Goal: Transaction & Acquisition: Purchase product/service

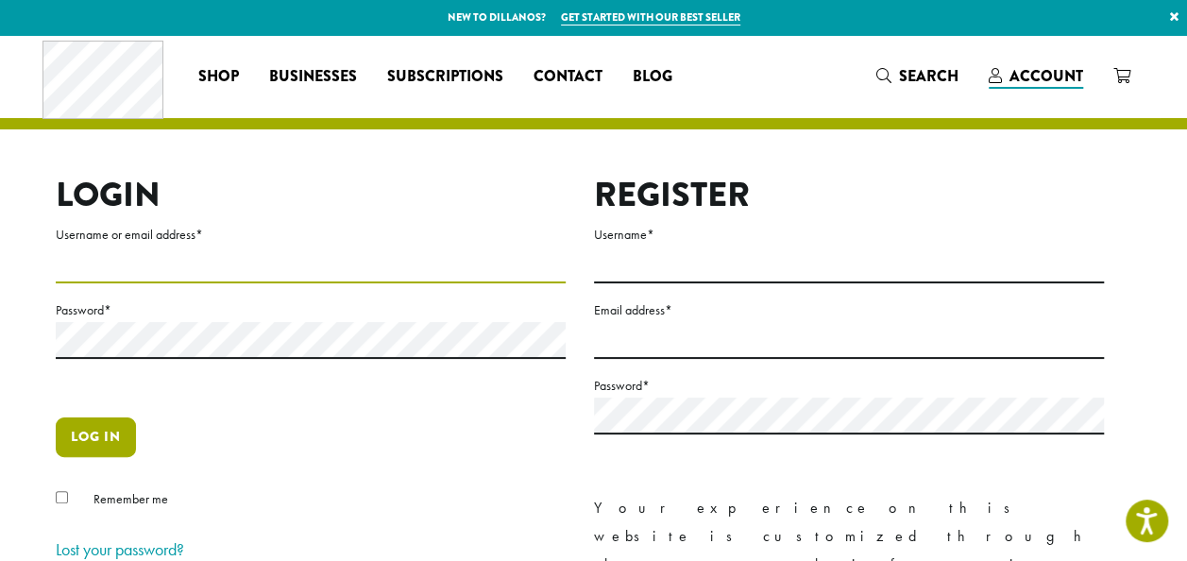
type input "**********"
click at [105, 436] on button "Log in" at bounding box center [96, 438] width 80 height 40
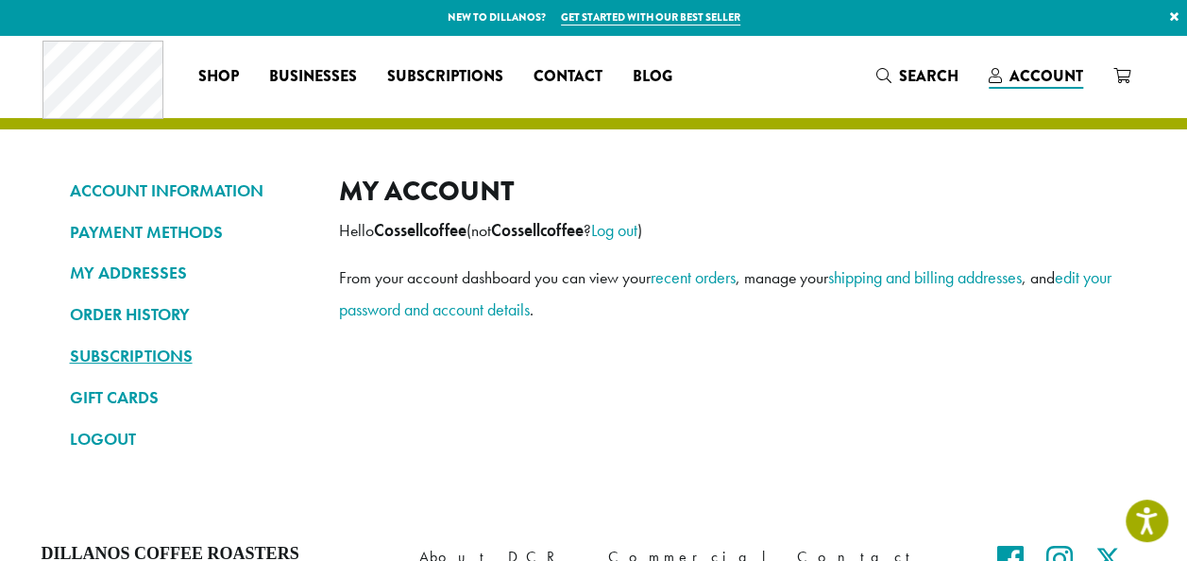
click at [163, 360] on link "SUBSCRIPTIONS" at bounding box center [190, 356] width 241 height 32
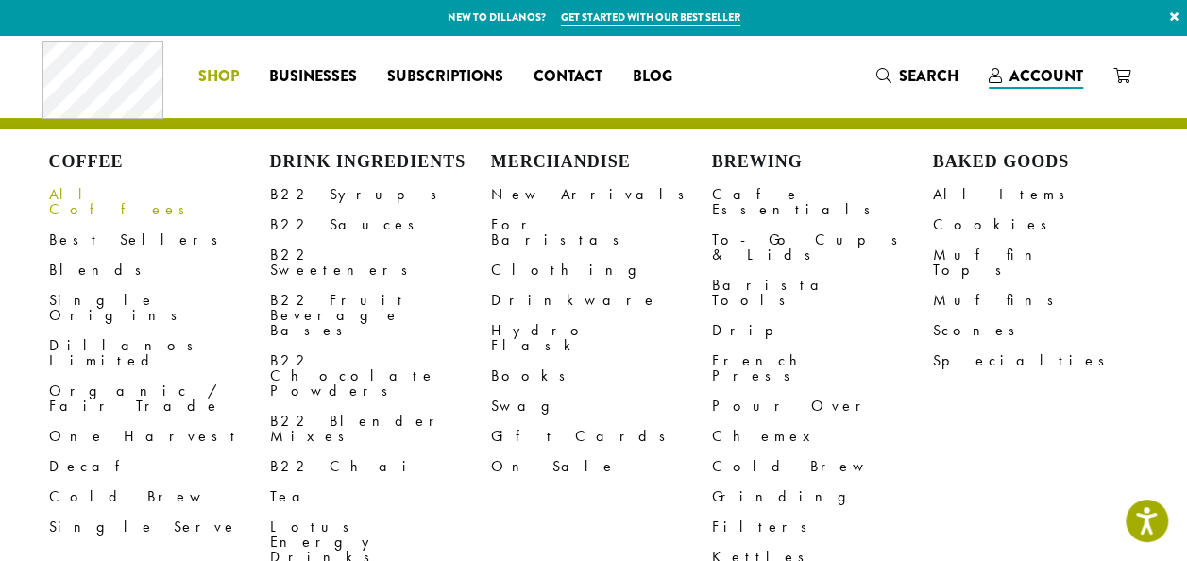
click at [98, 194] on link "All Coffees" at bounding box center [159, 201] width 221 height 45
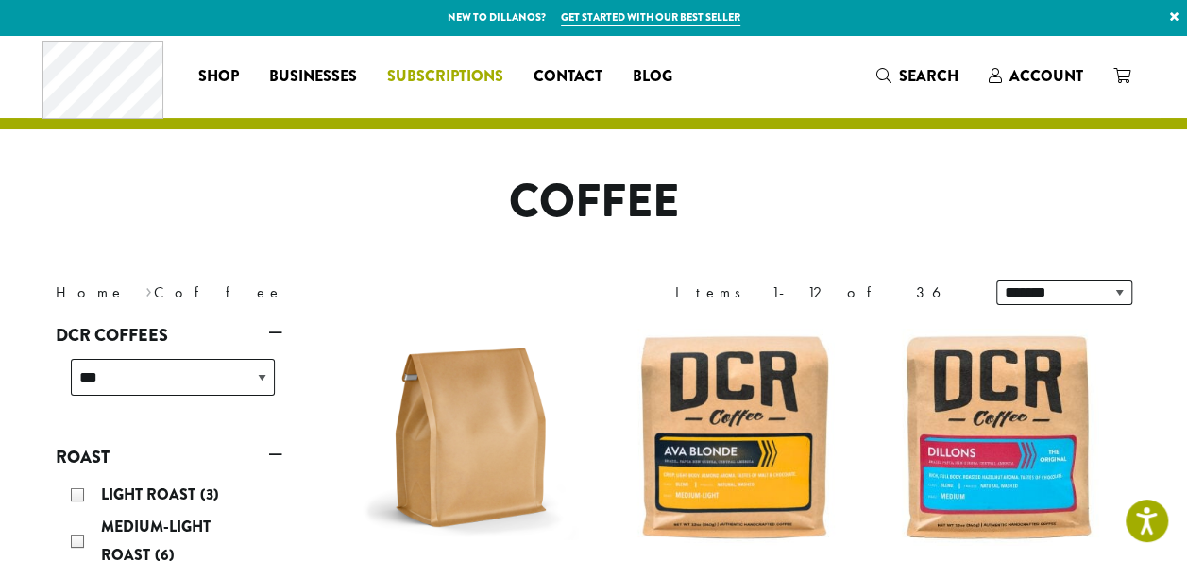
click at [478, 71] on span "Subscriptions" at bounding box center [445, 77] width 116 height 24
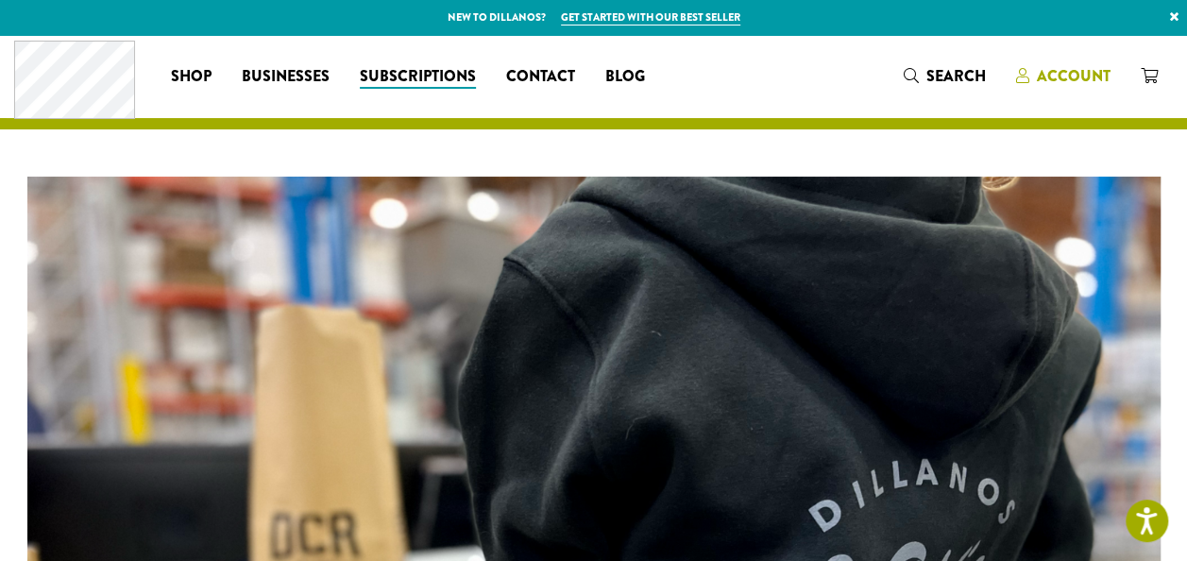
click at [1071, 77] on span "Account" at bounding box center [1074, 76] width 74 height 22
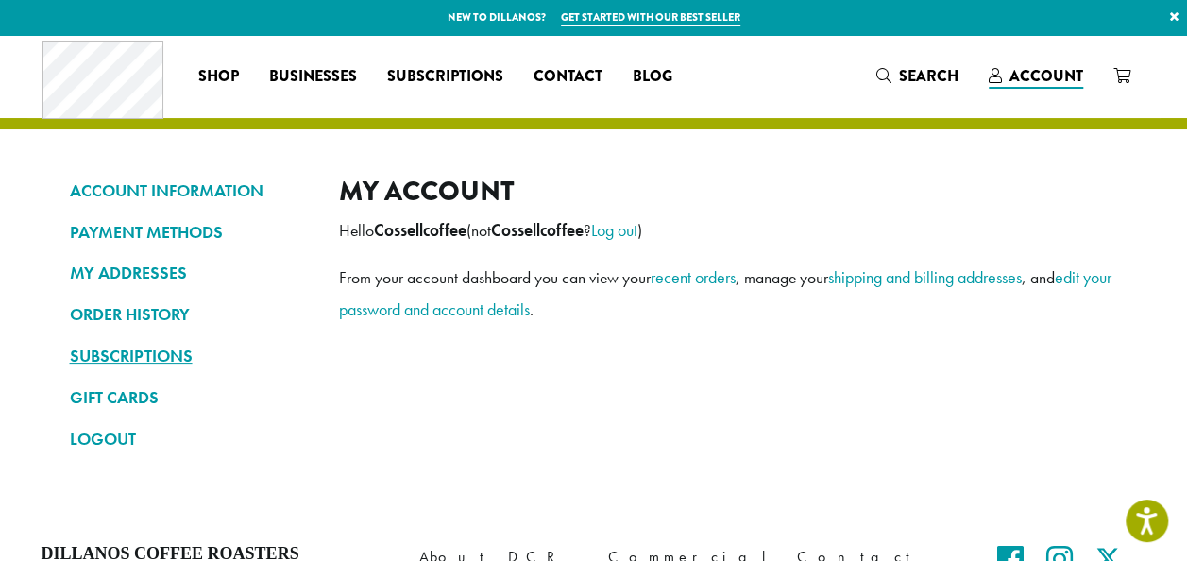
click at [99, 348] on link "SUBSCRIPTIONS" at bounding box center [190, 356] width 241 height 32
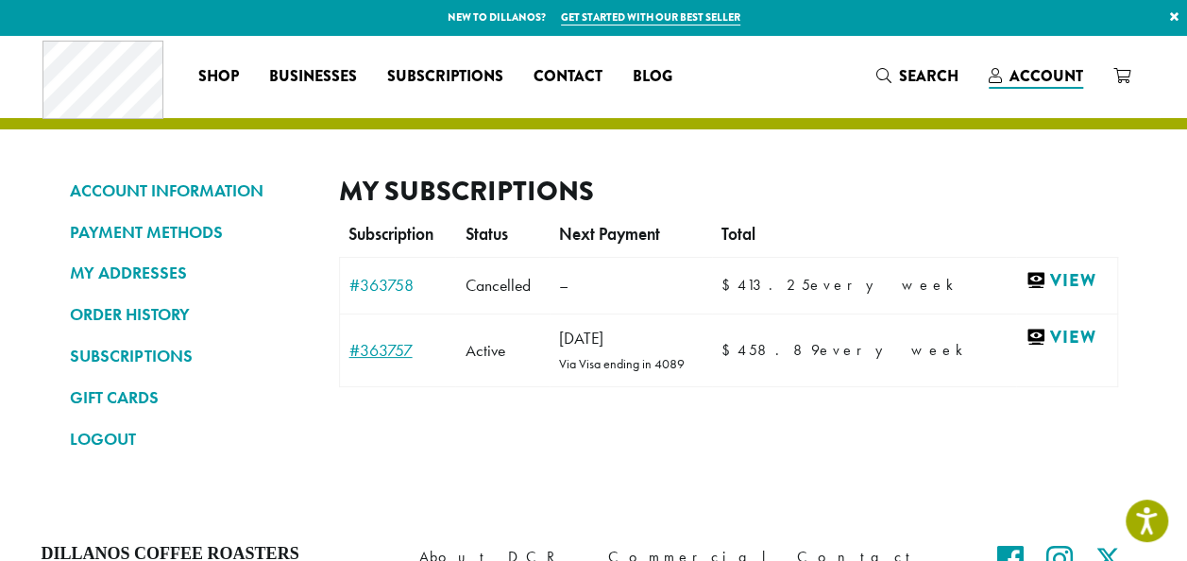
click at [372, 346] on link "#363757" at bounding box center [398, 350] width 97 height 17
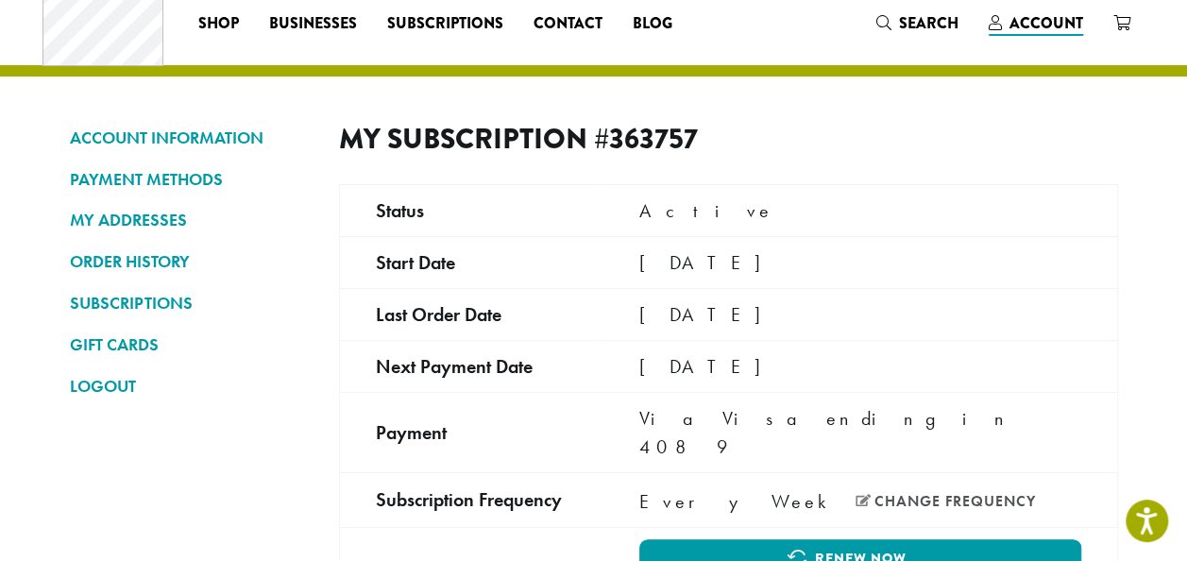
scroll to position [45, 0]
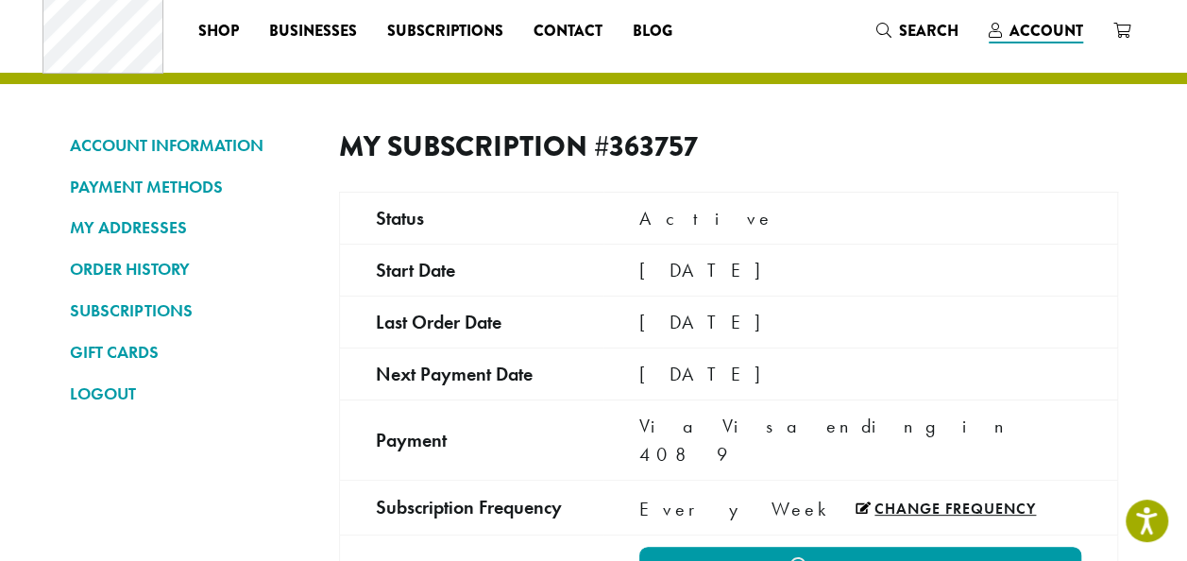
click at [894, 502] on link "Change frequency" at bounding box center [946, 509] width 180 height 15
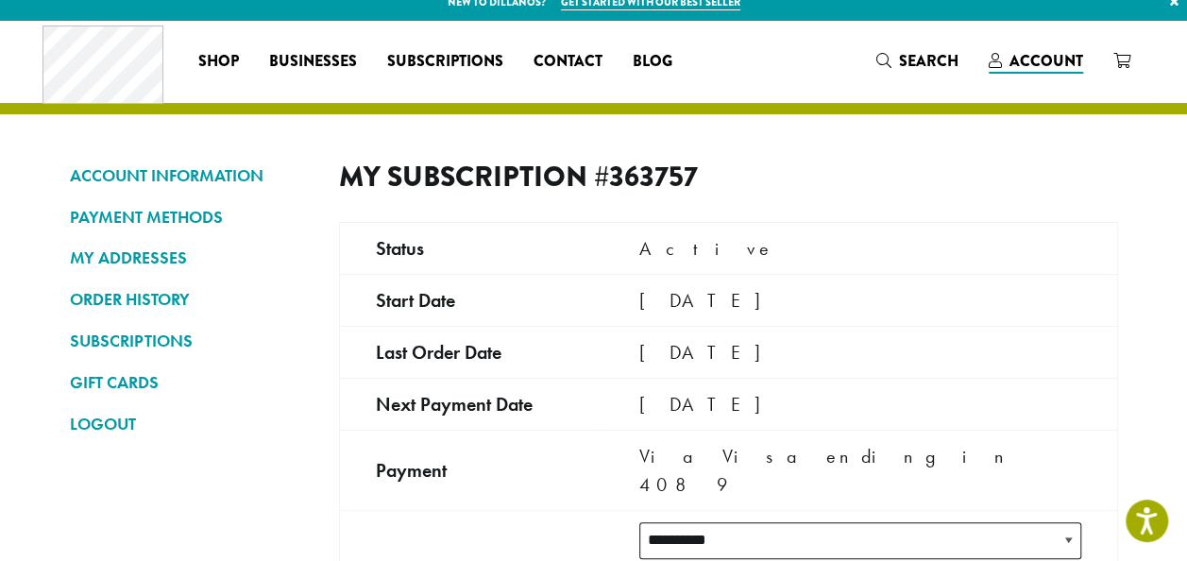
scroll to position [0, 0]
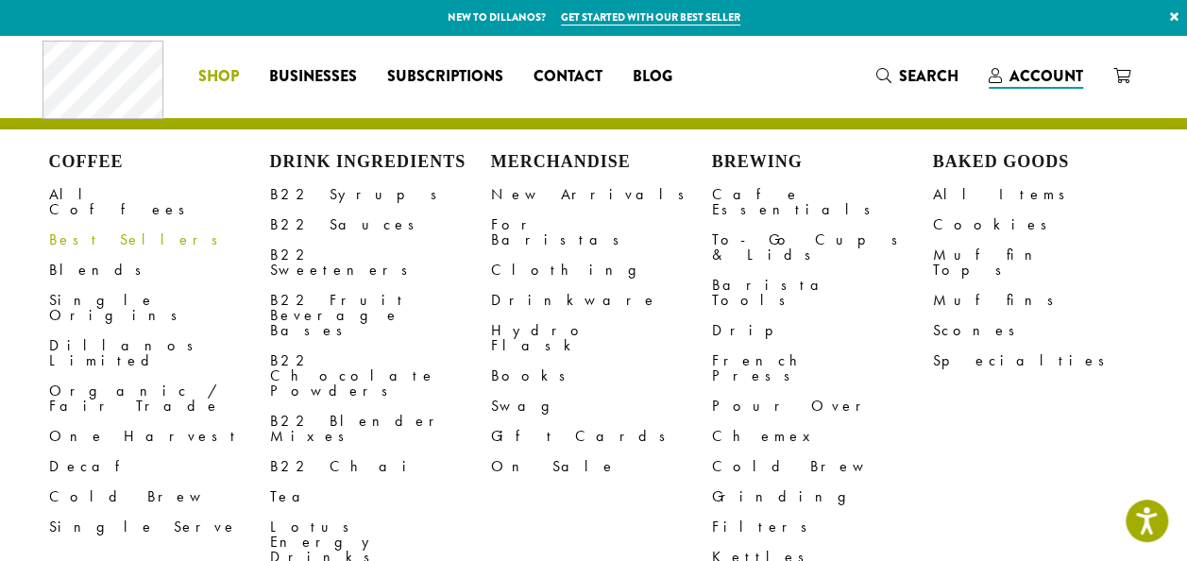
click at [100, 225] on link "Best Sellers" at bounding box center [159, 240] width 221 height 30
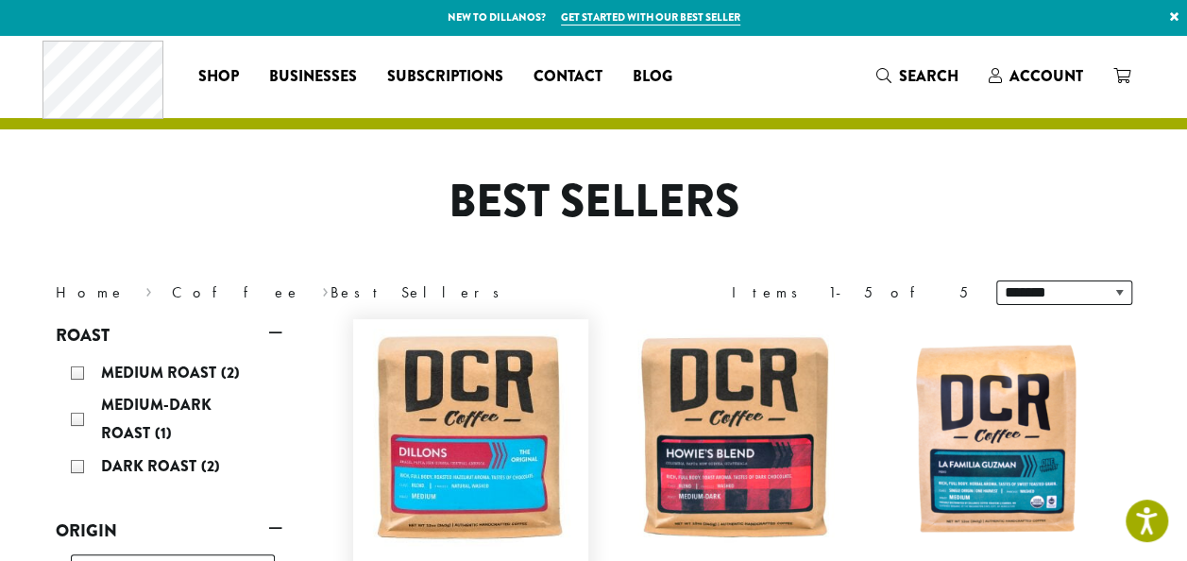
click at [481, 428] on img at bounding box center [470, 437] width 217 height 217
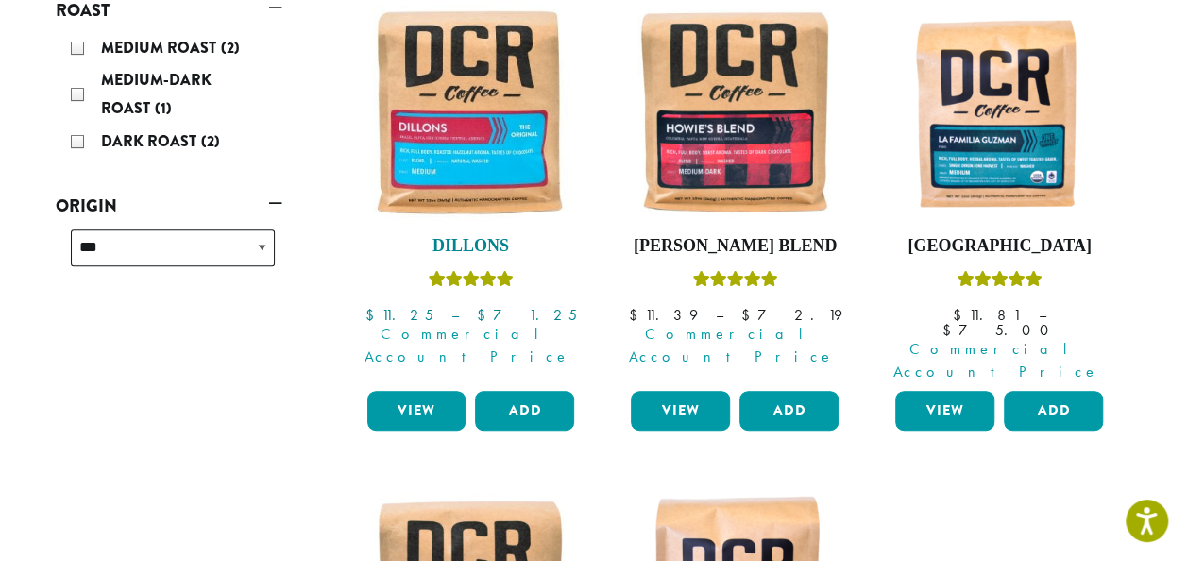
scroll to position [331, 0]
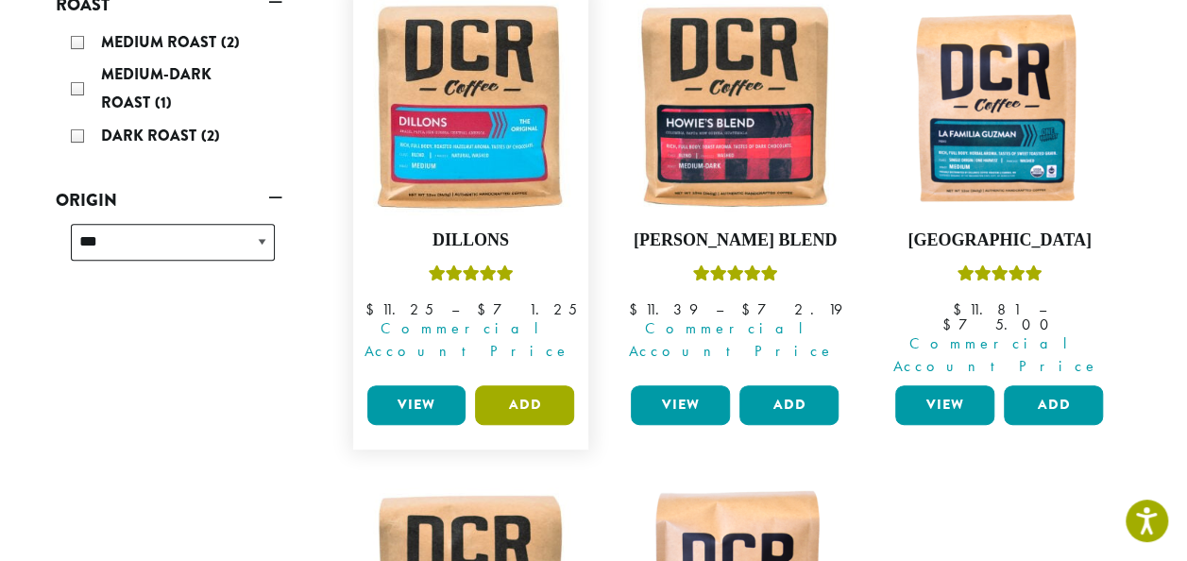
click at [512, 385] on button "Add" at bounding box center [524, 405] width 99 height 40
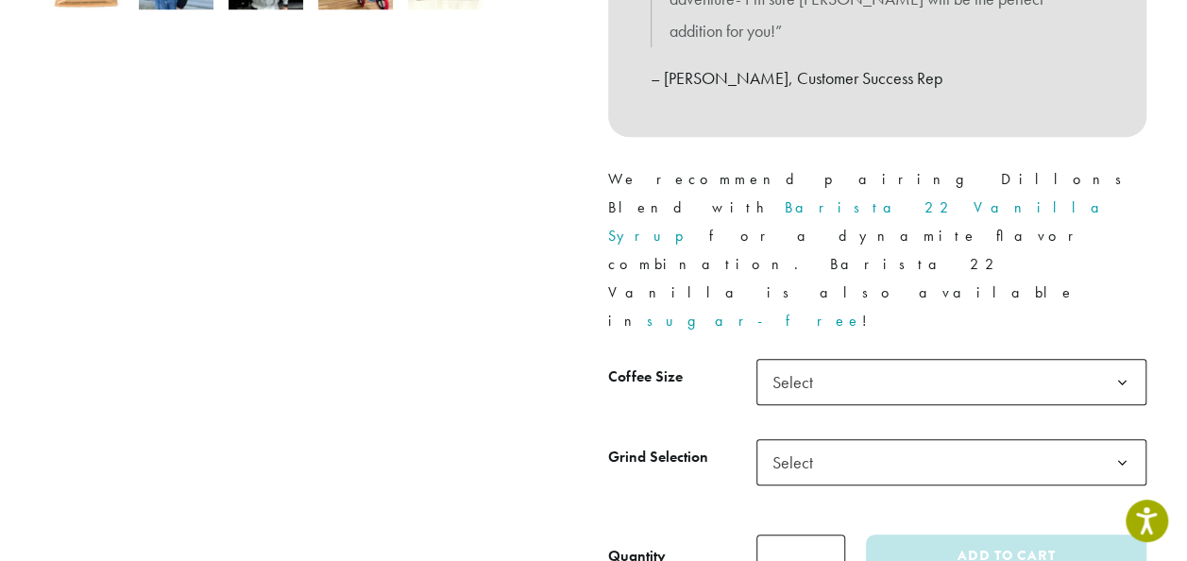
scroll to position [773, 0]
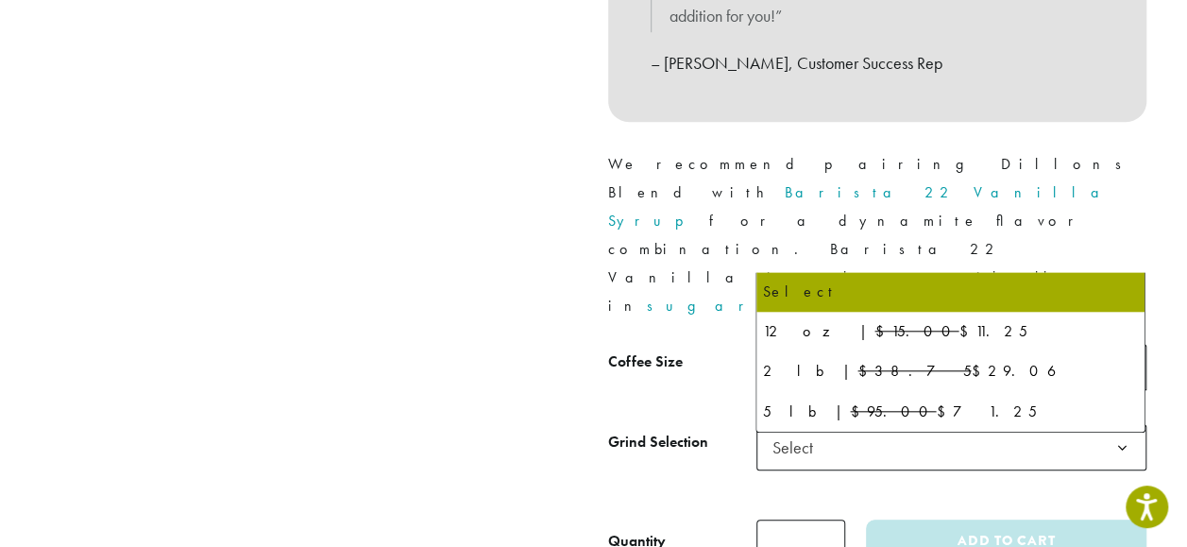
click at [1118, 345] on b at bounding box center [1123, 368] width 46 height 46
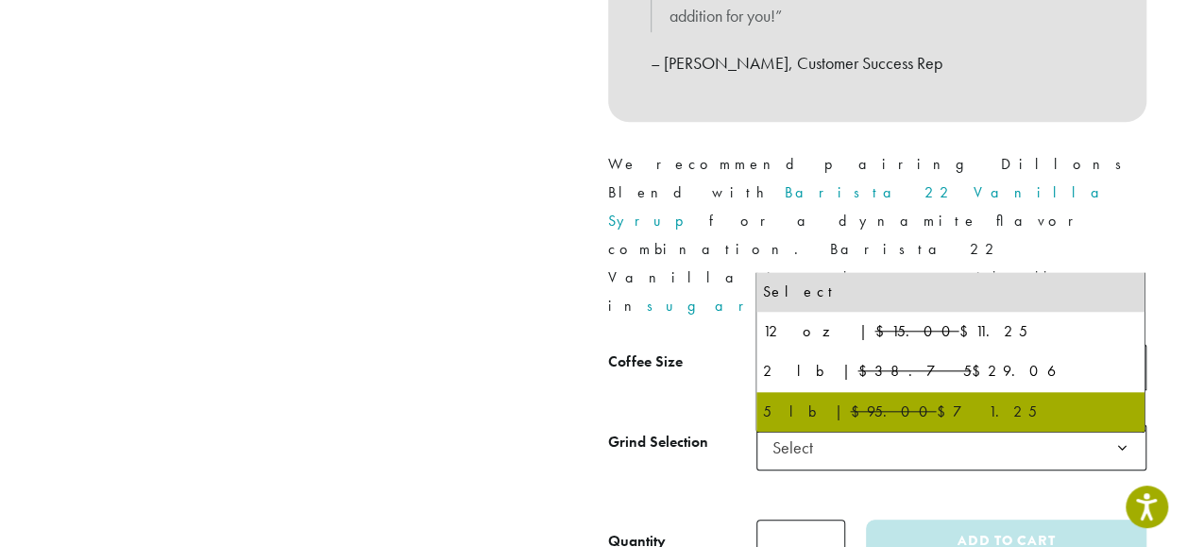
select select "**********"
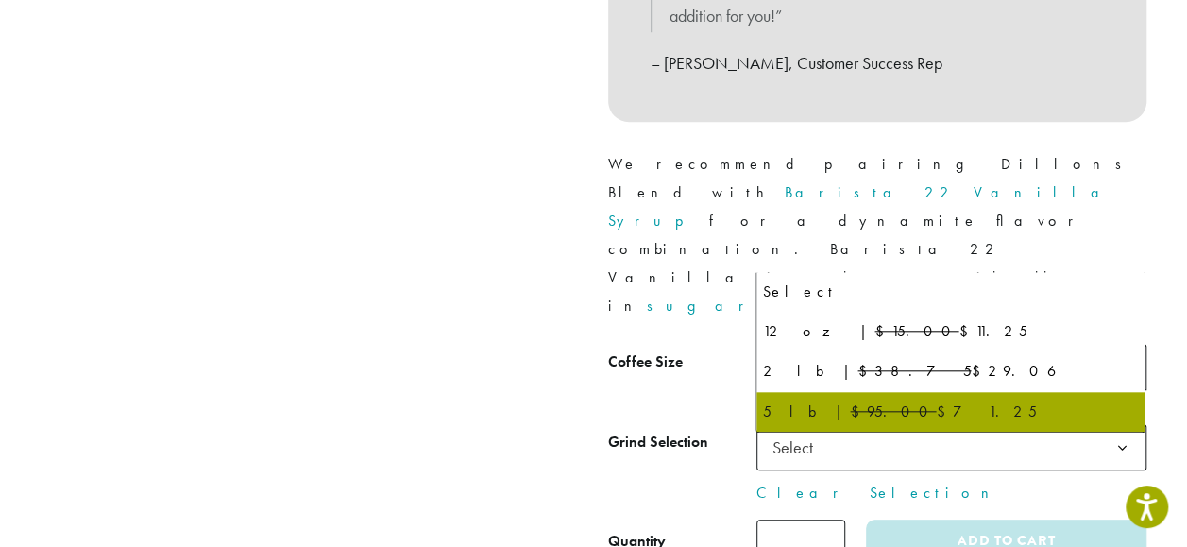
click at [1128, 345] on b at bounding box center [1123, 368] width 46 height 46
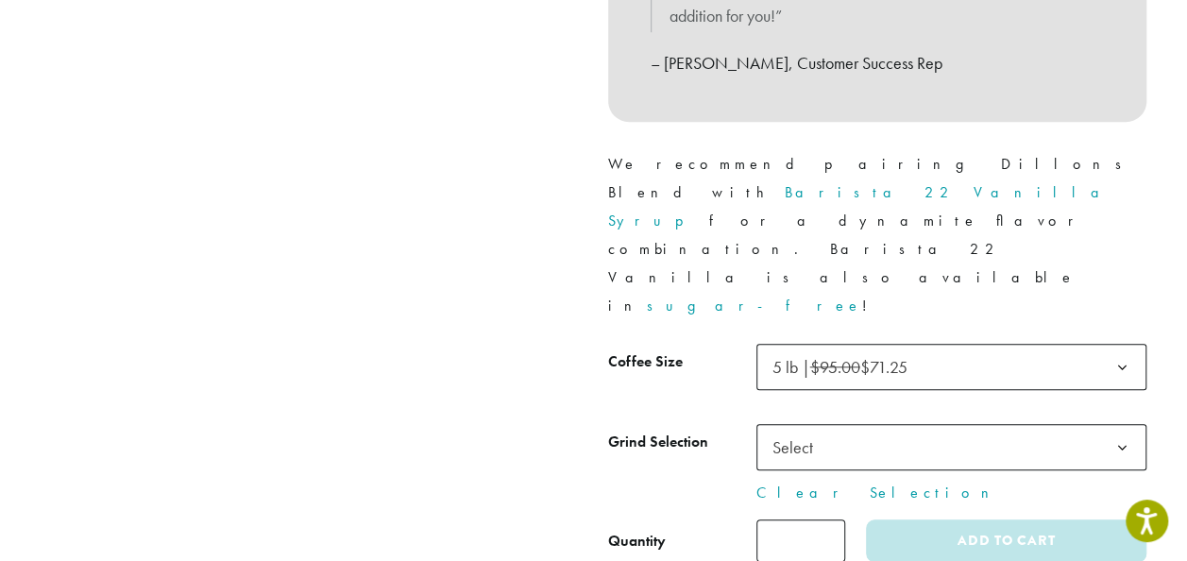
click at [419, 302] on div at bounding box center [310, 1] width 567 height 1123
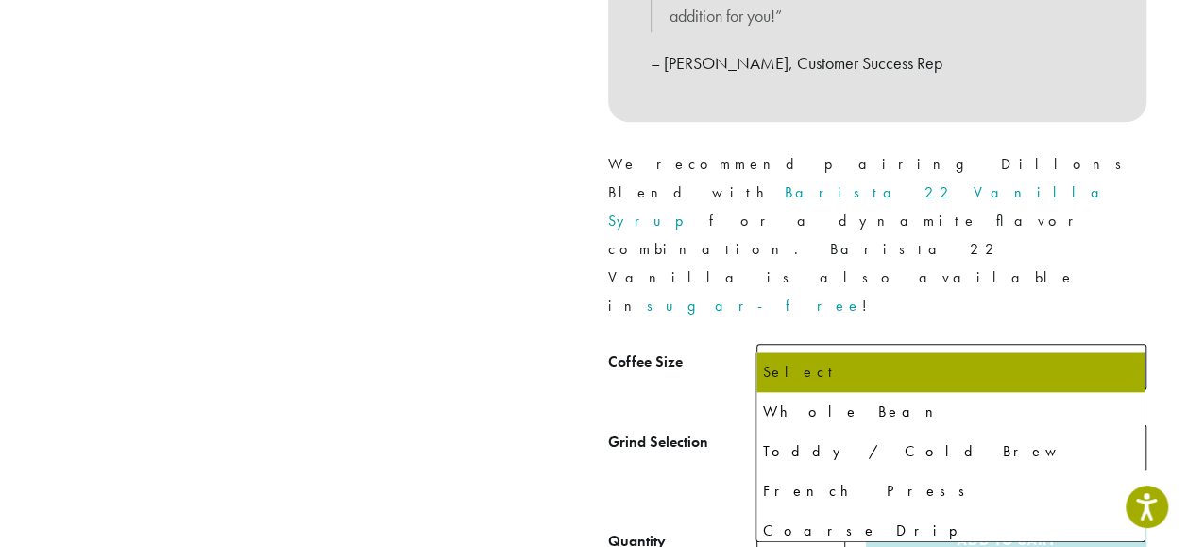
click at [1120, 425] on b at bounding box center [1123, 448] width 46 height 46
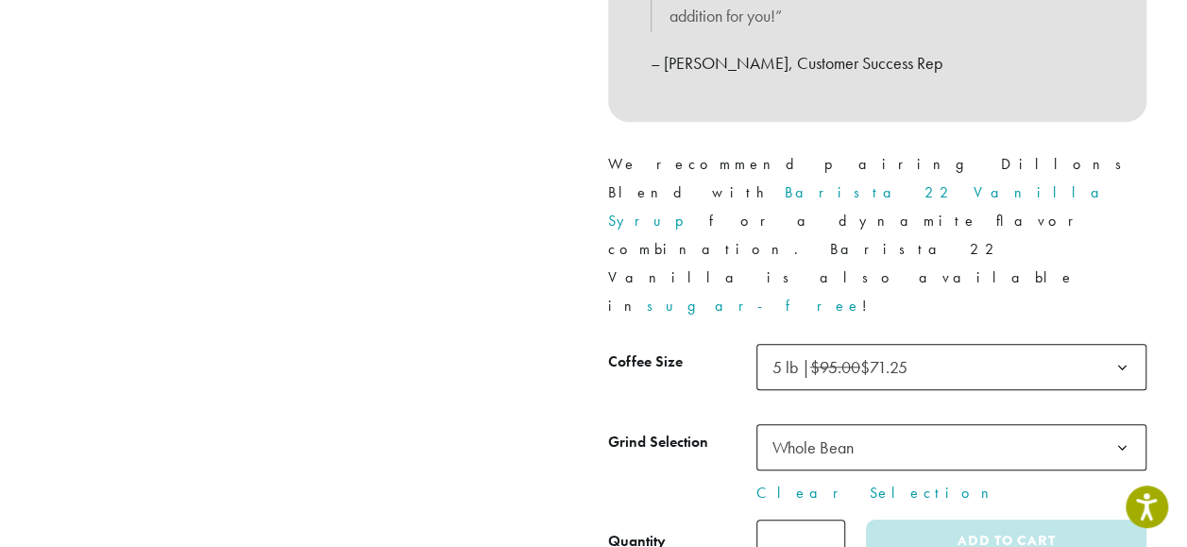
select select "**********"
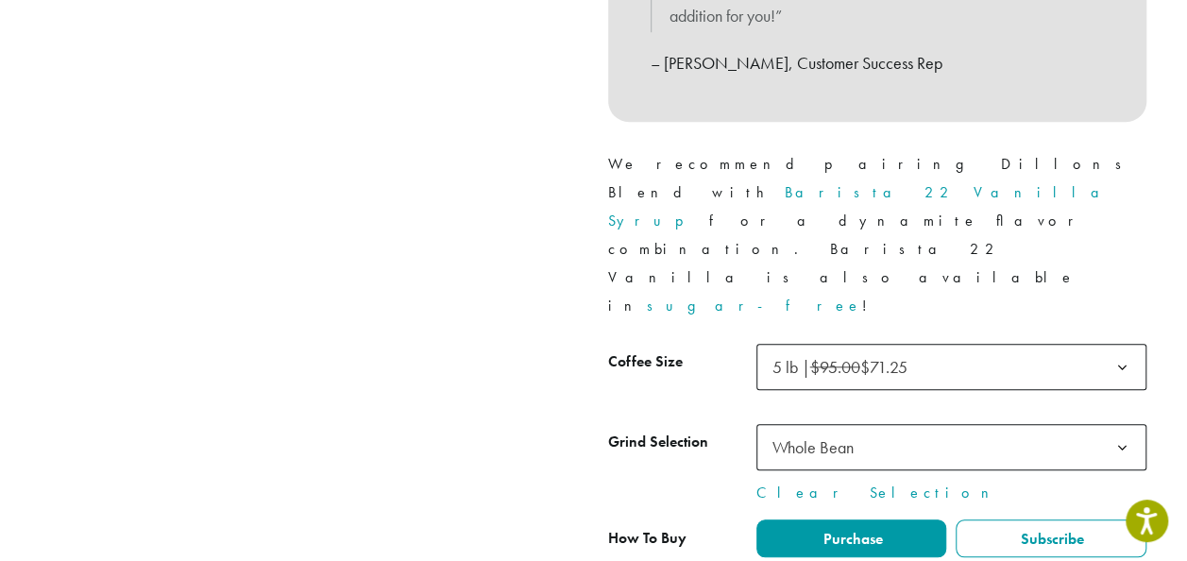
type input "*"
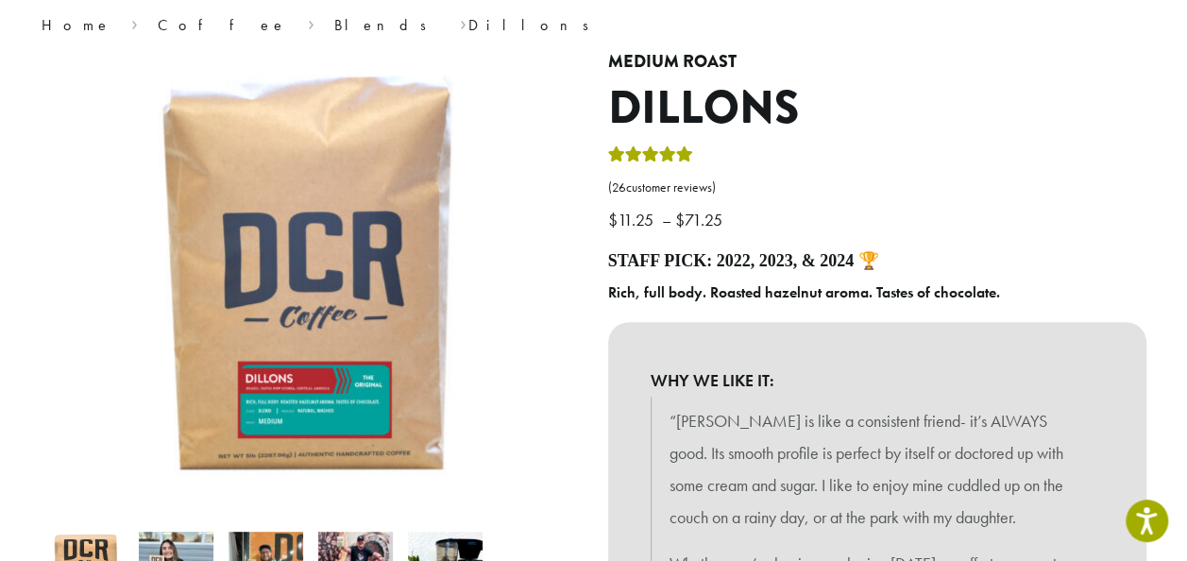
scroll to position [0, 0]
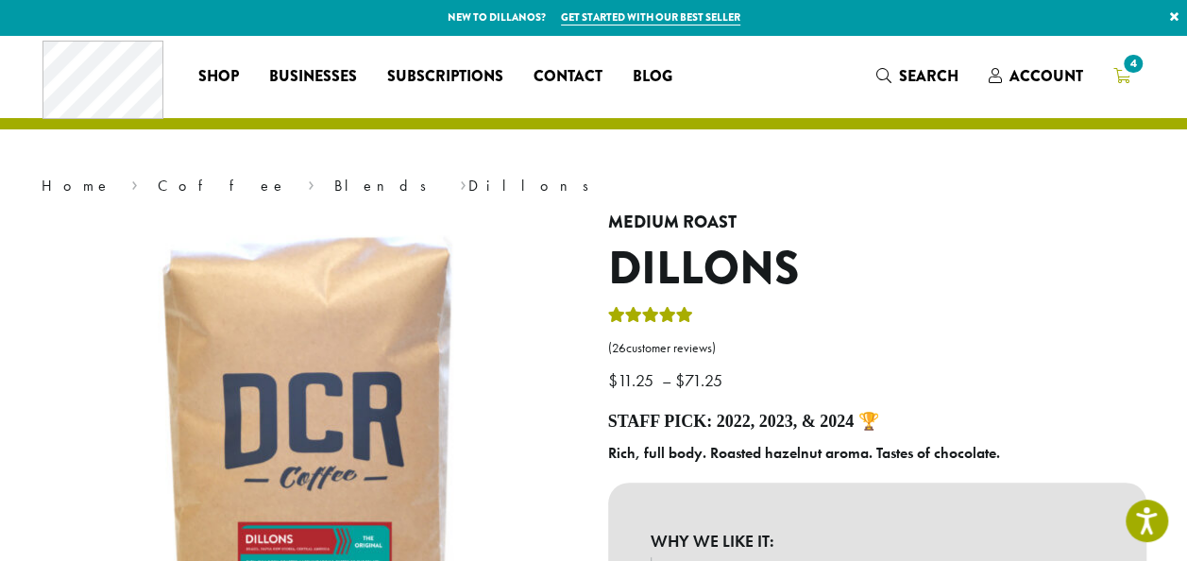
click at [1132, 63] on span "4" at bounding box center [1133, 64] width 26 height 26
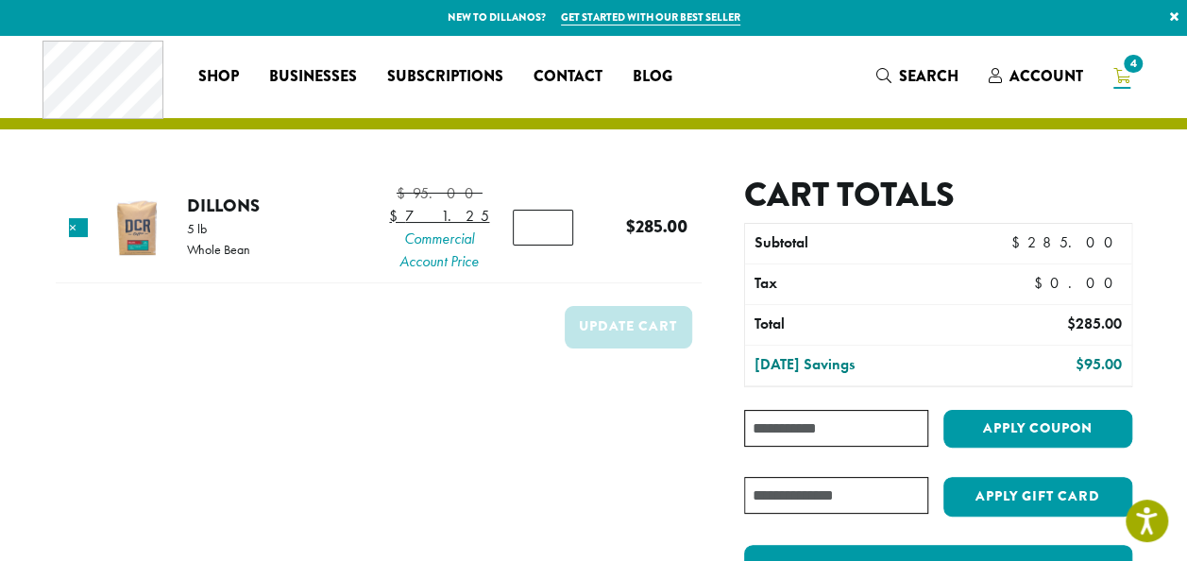
type input "*"
click at [550, 240] on input "*" at bounding box center [543, 228] width 60 height 36
click at [623, 348] on button "Update cart" at bounding box center [629, 327] width 128 height 43
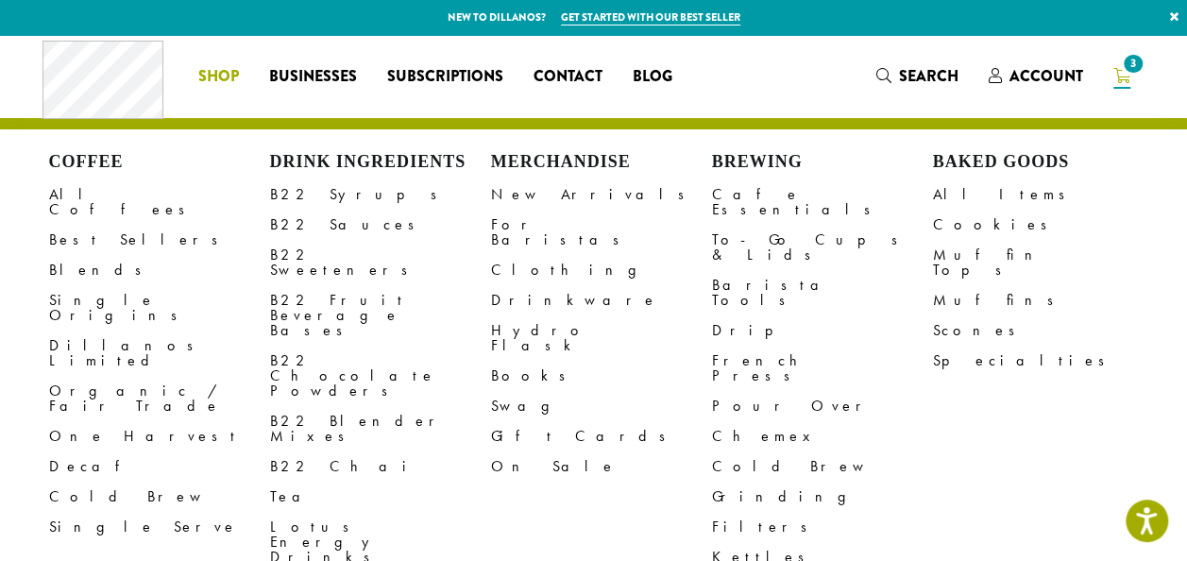
click at [224, 76] on span "Shop" at bounding box center [218, 77] width 41 height 24
click at [306, 198] on link "B22 Syrups" at bounding box center [380, 194] width 221 height 30
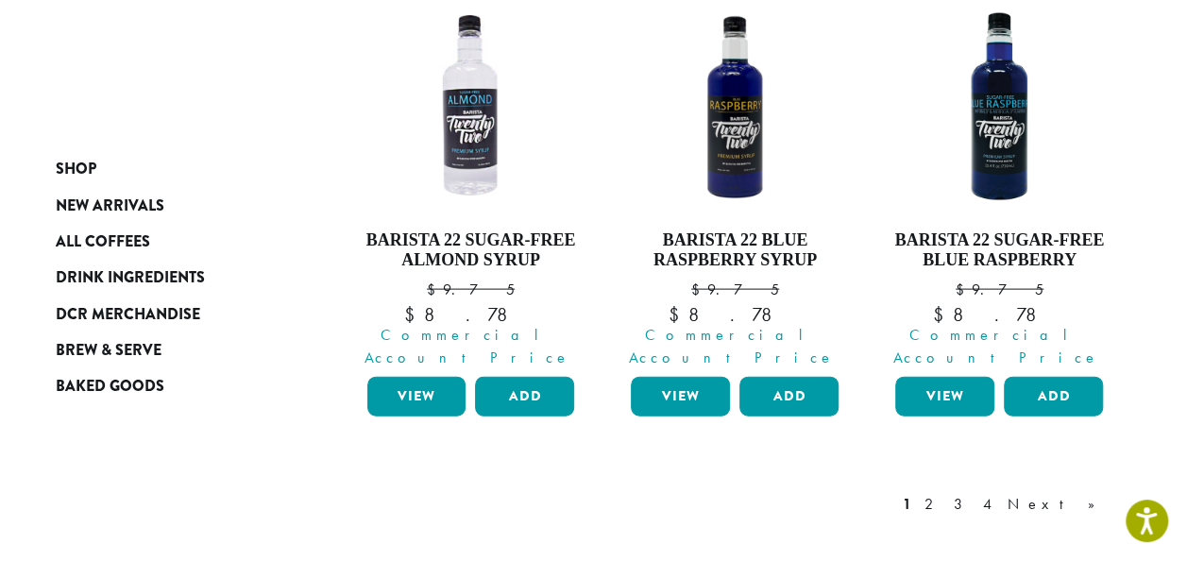
scroll to position [1920, 0]
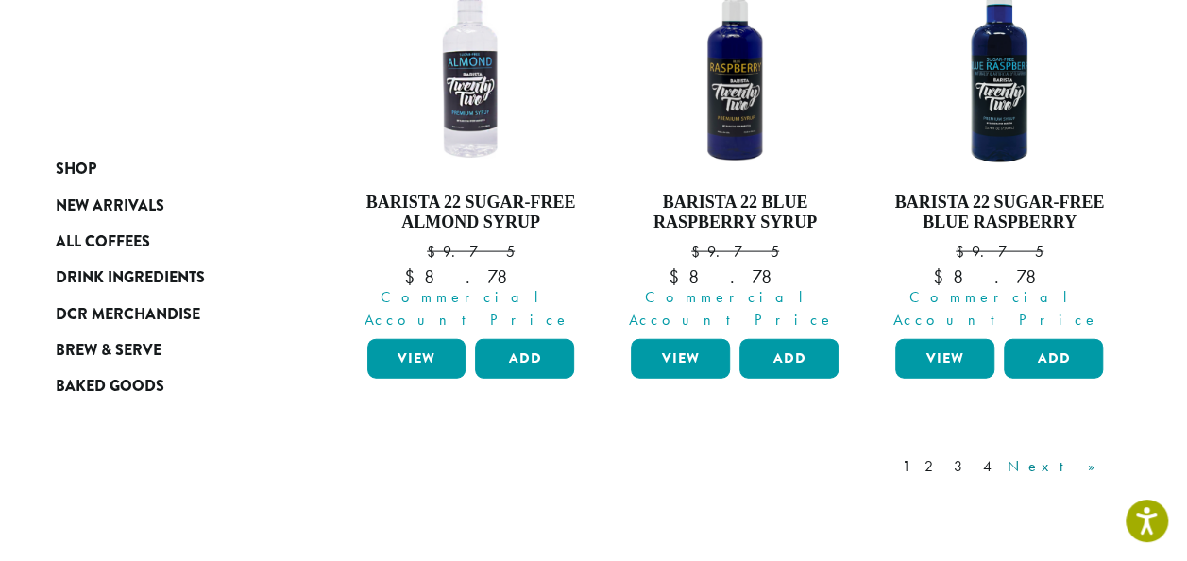
click at [1094, 455] on link "Next »" at bounding box center [1058, 466] width 109 height 23
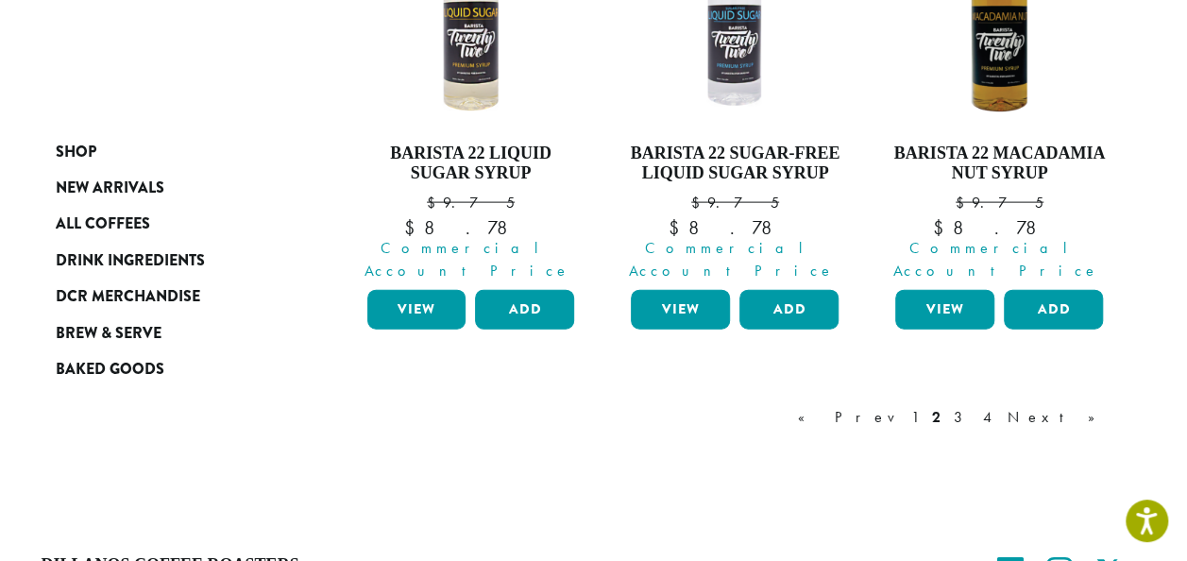
scroll to position [1937, 0]
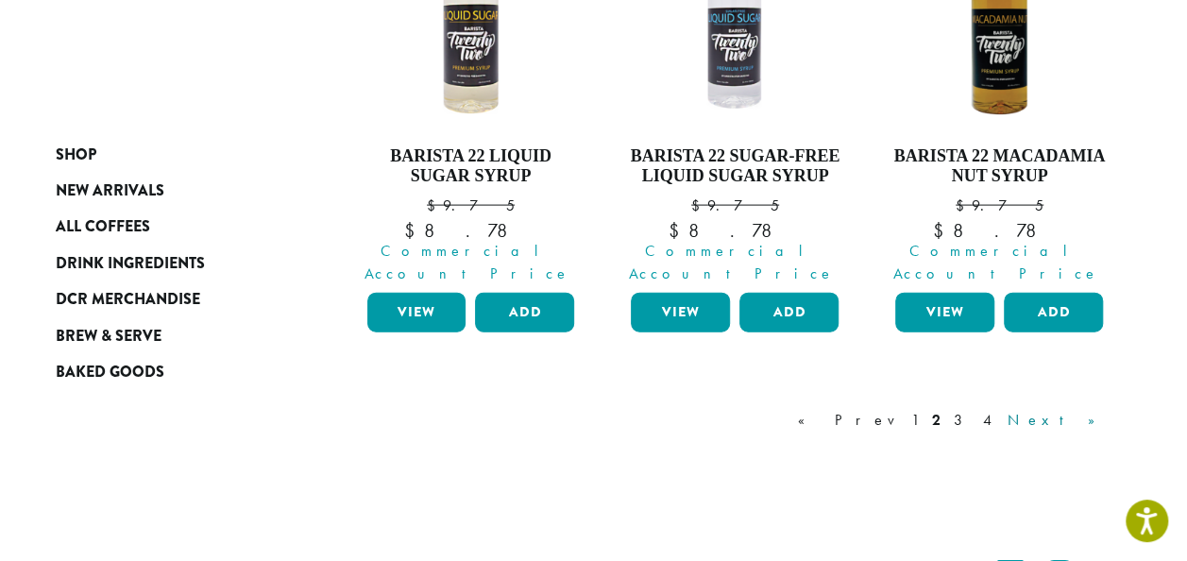
click at [1084, 409] on link "Next »" at bounding box center [1058, 420] width 109 height 23
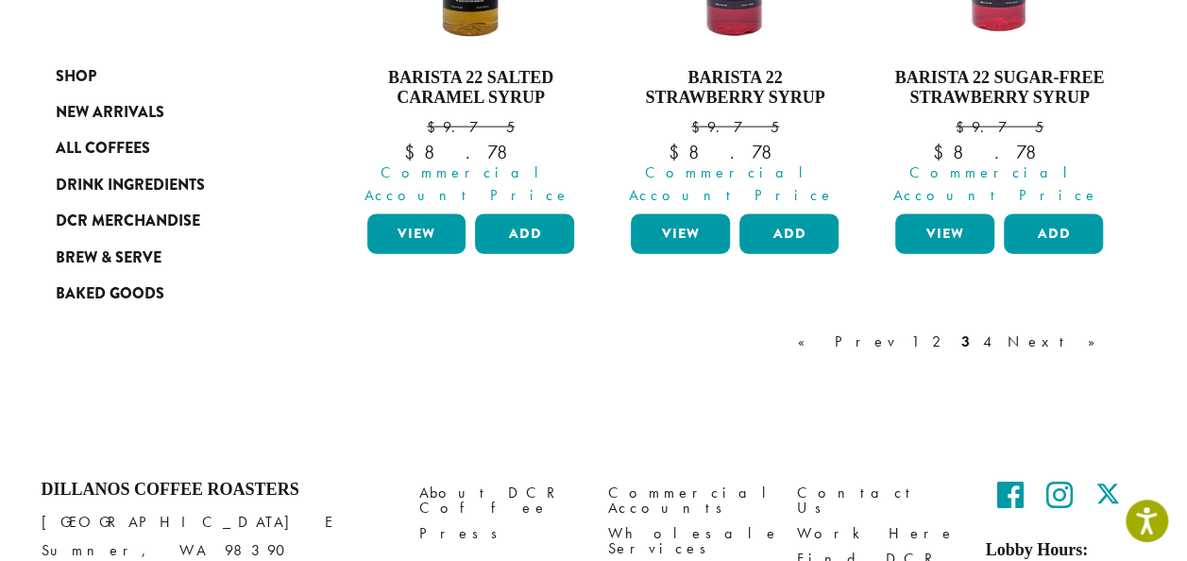
scroll to position [1982, 0]
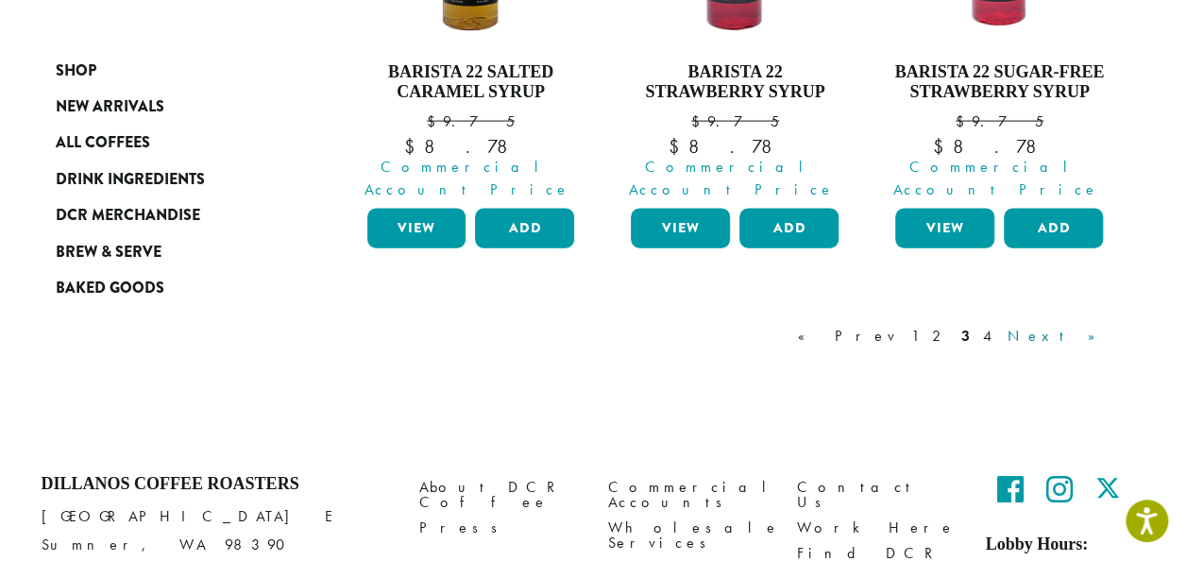
click at [1090, 325] on link "Next »" at bounding box center [1058, 336] width 109 height 23
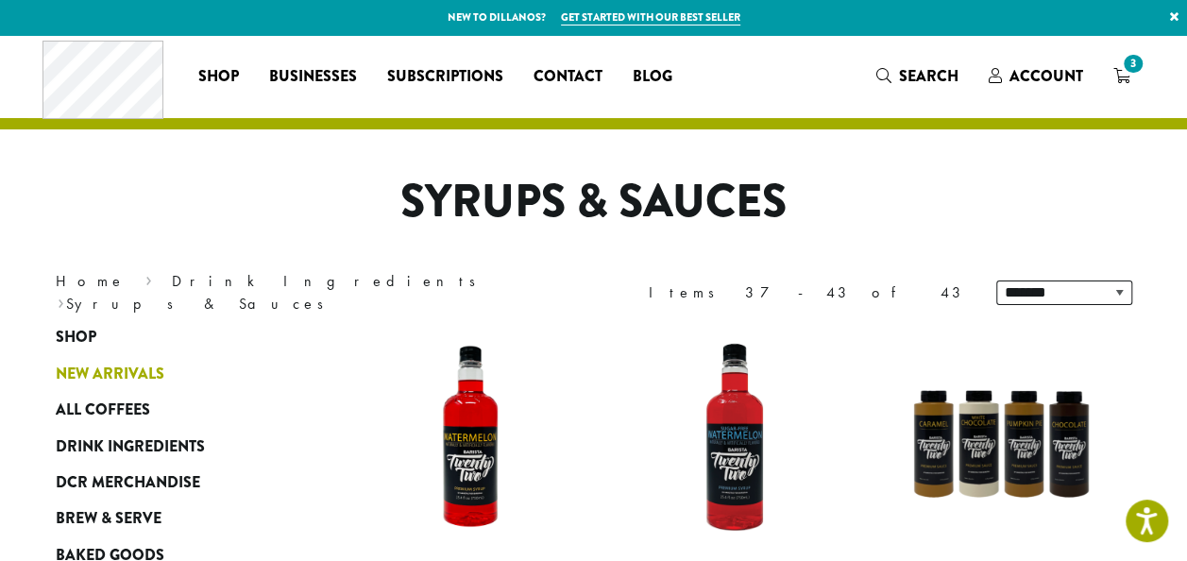
click at [143, 370] on span "New Arrivals" at bounding box center [110, 375] width 109 height 24
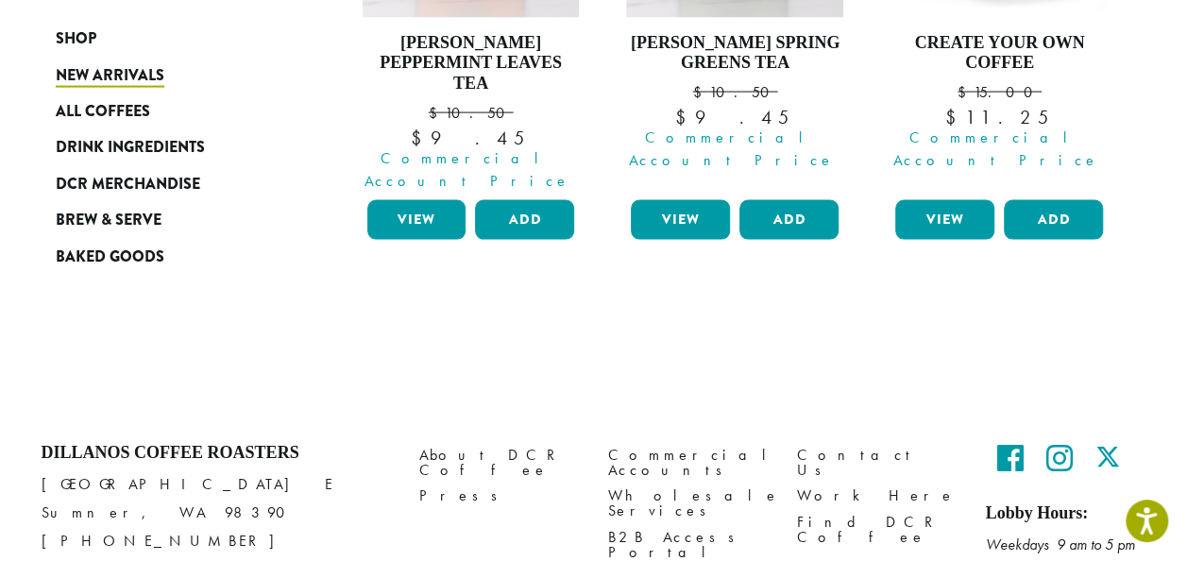
scroll to position [1853, 0]
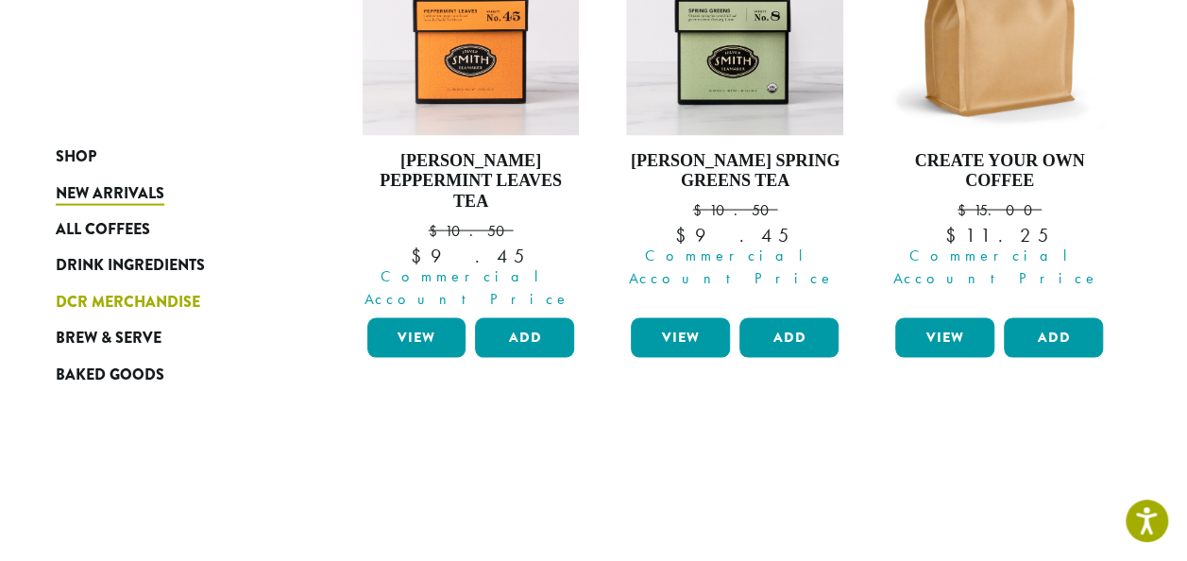
click at [188, 297] on span "DCR Merchandise" at bounding box center [128, 303] width 145 height 24
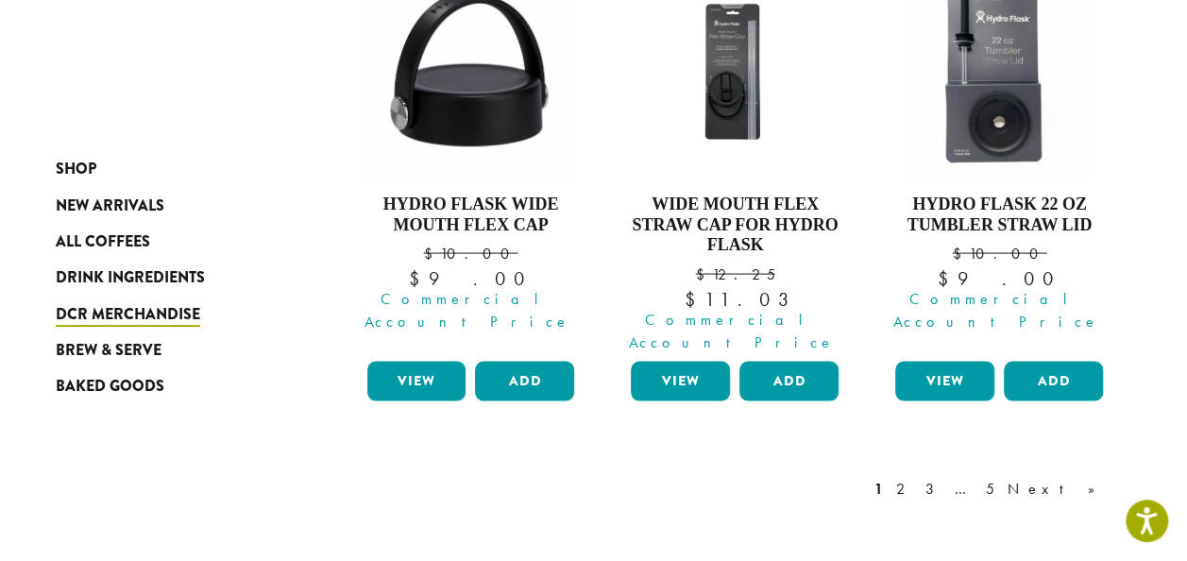
scroll to position [1786, 0]
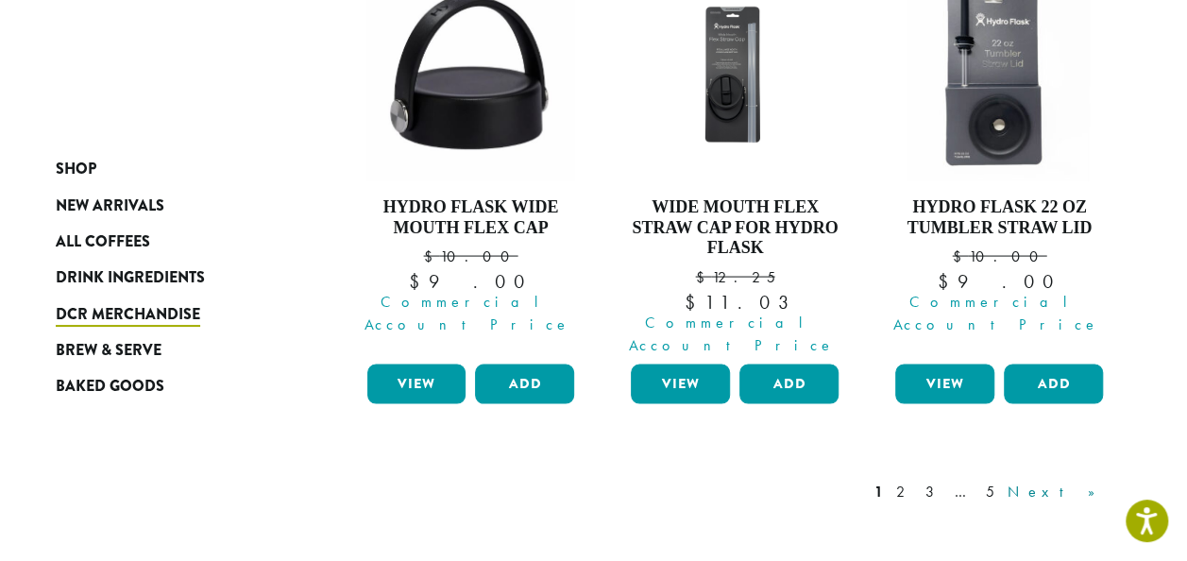
click at [1101, 481] on link "Next »" at bounding box center [1058, 492] width 109 height 23
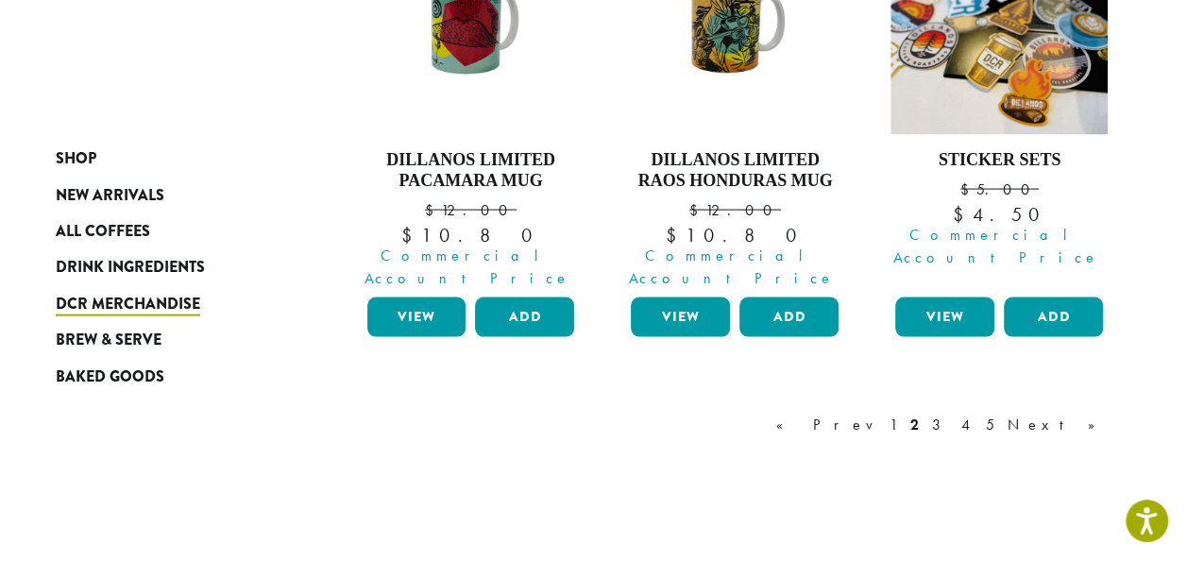
scroll to position [1658, 0]
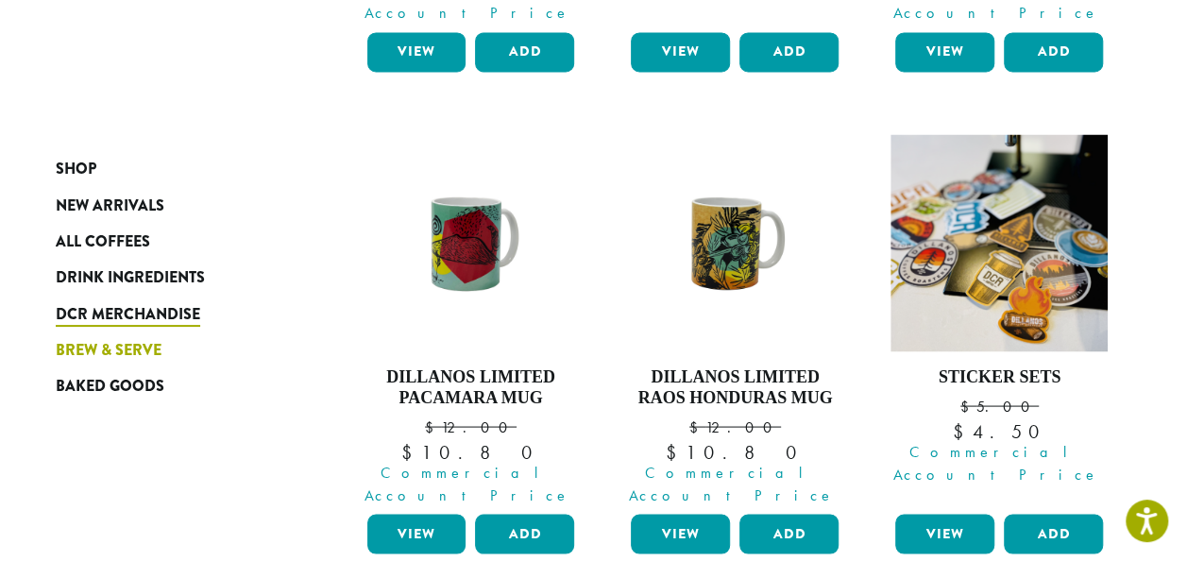
click at [126, 346] on span "Brew & Serve" at bounding box center [109, 351] width 106 height 24
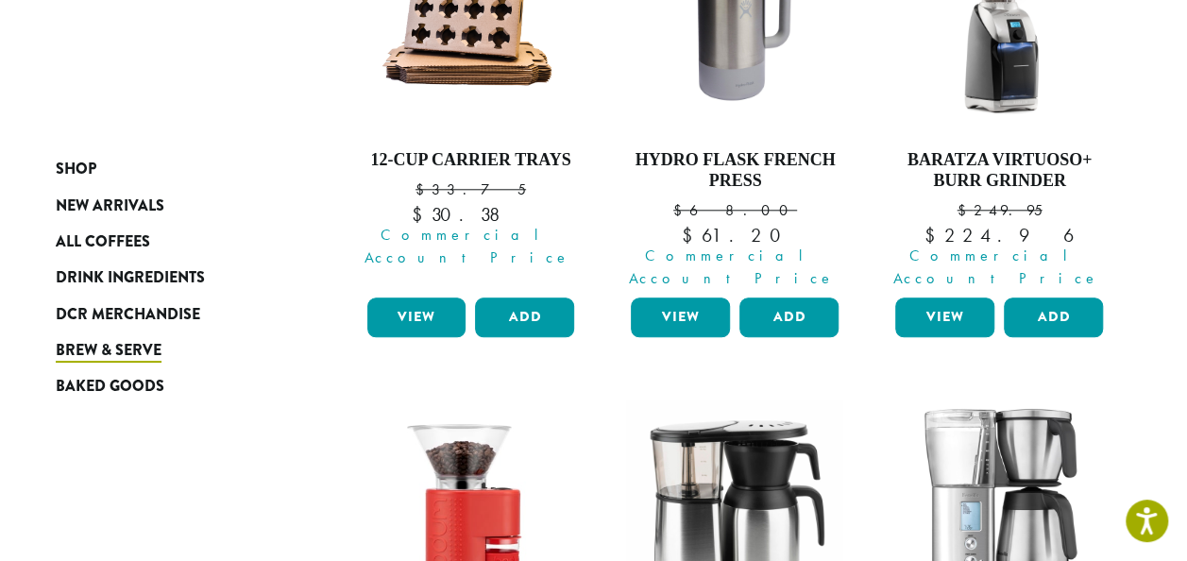
scroll to position [888, 0]
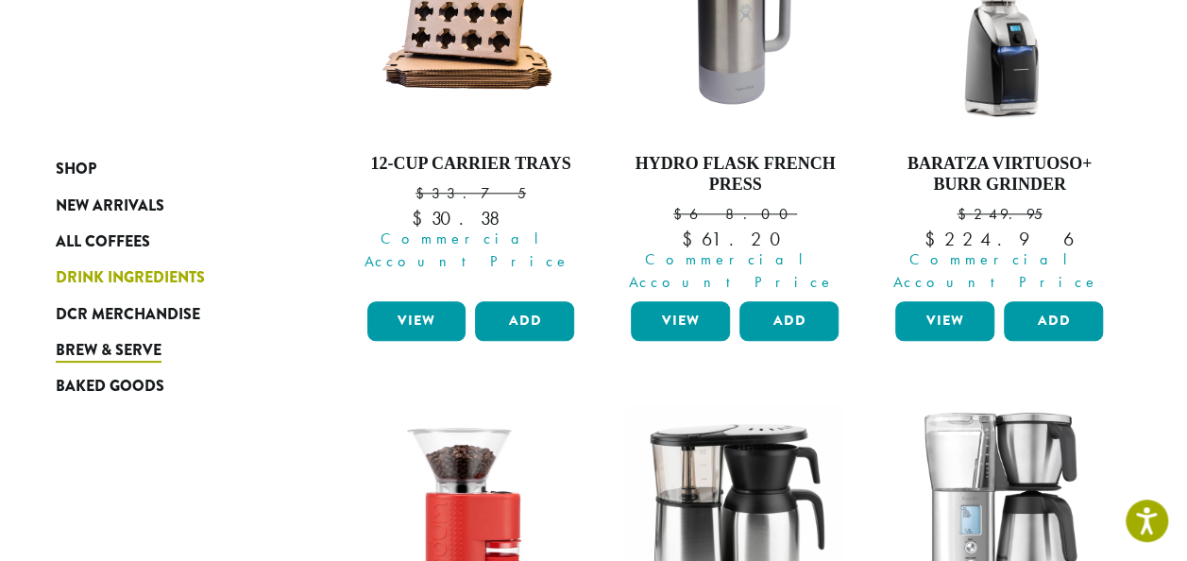
click at [141, 278] on span "Drink Ingredients" at bounding box center [130, 278] width 149 height 24
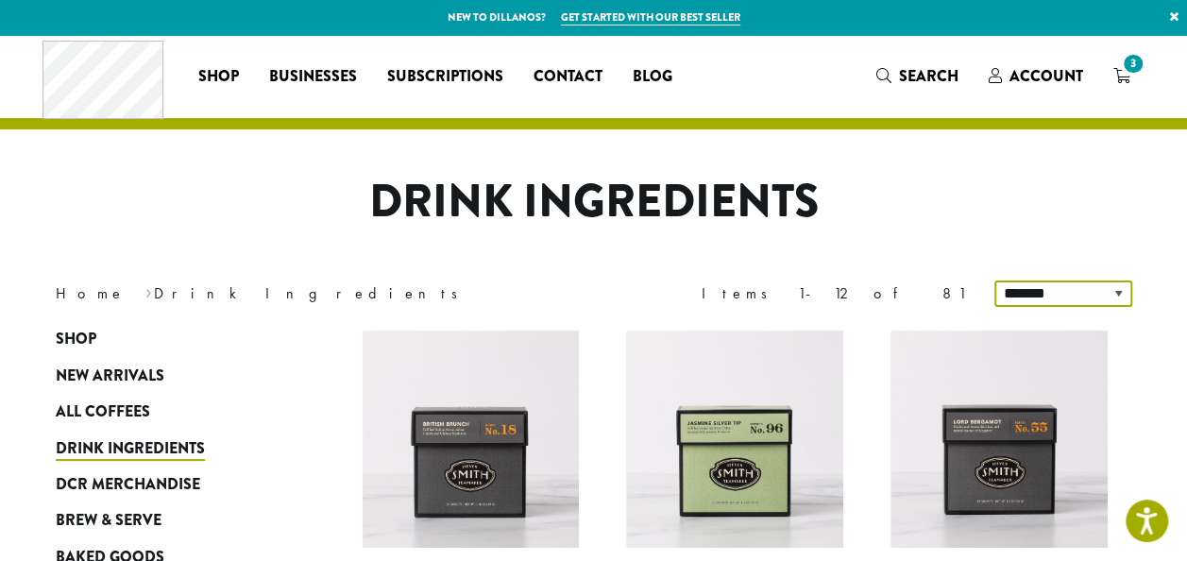
click at [1122, 296] on select "**********" at bounding box center [1064, 294] width 138 height 26
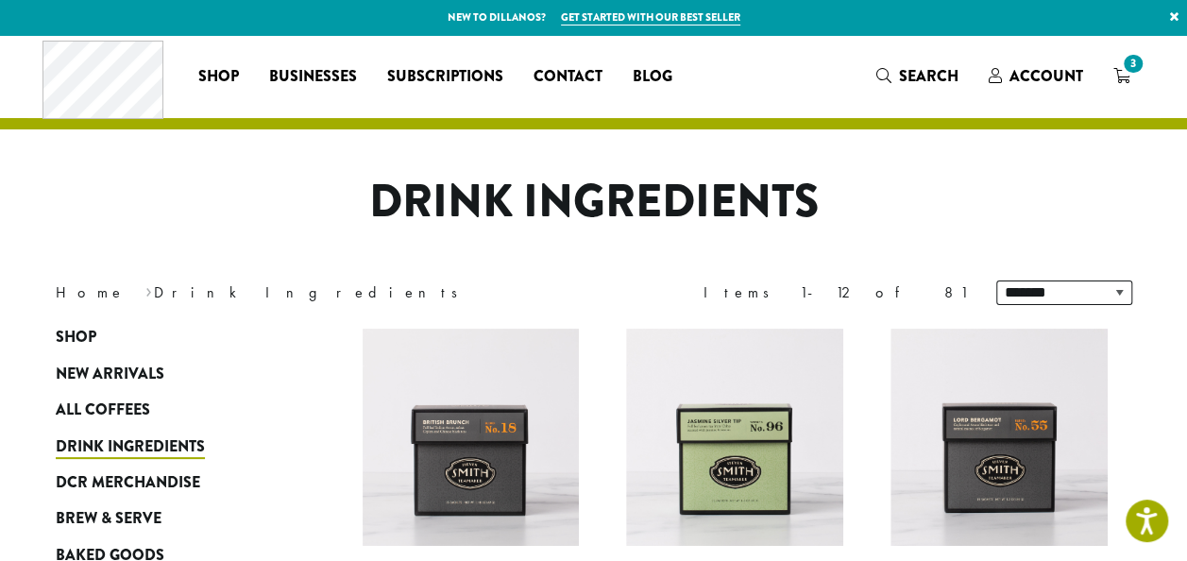
click at [1134, 196] on h1 "Drink Ingredients" at bounding box center [594, 202] width 1105 height 55
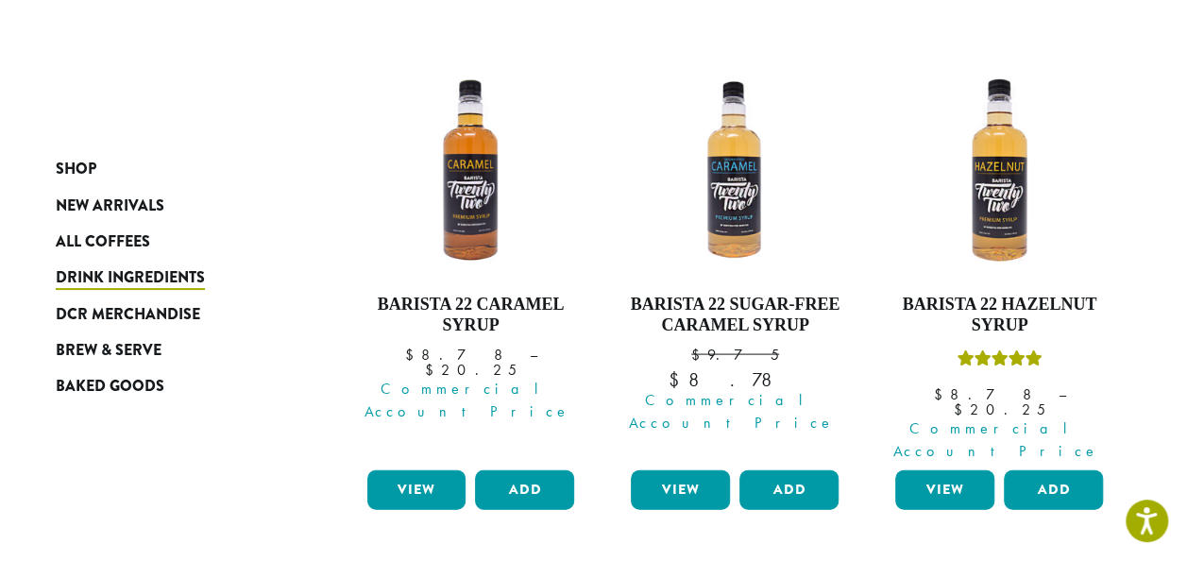
scroll to position [1789, 0]
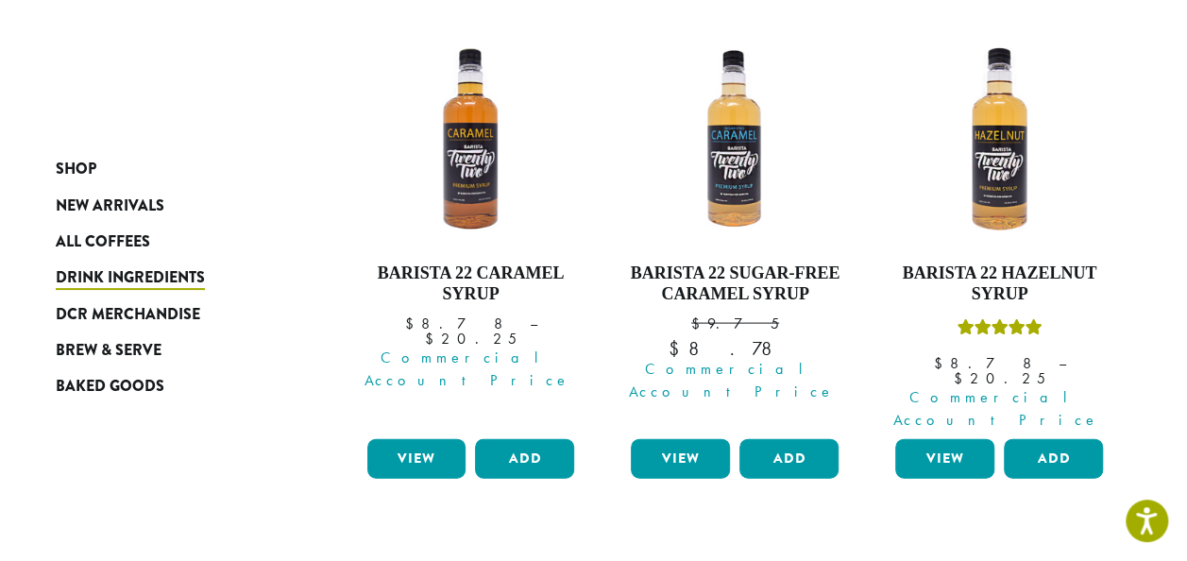
click at [1097, 555] on link "Next »" at bounding box center [1058, 566] width 109 height 23
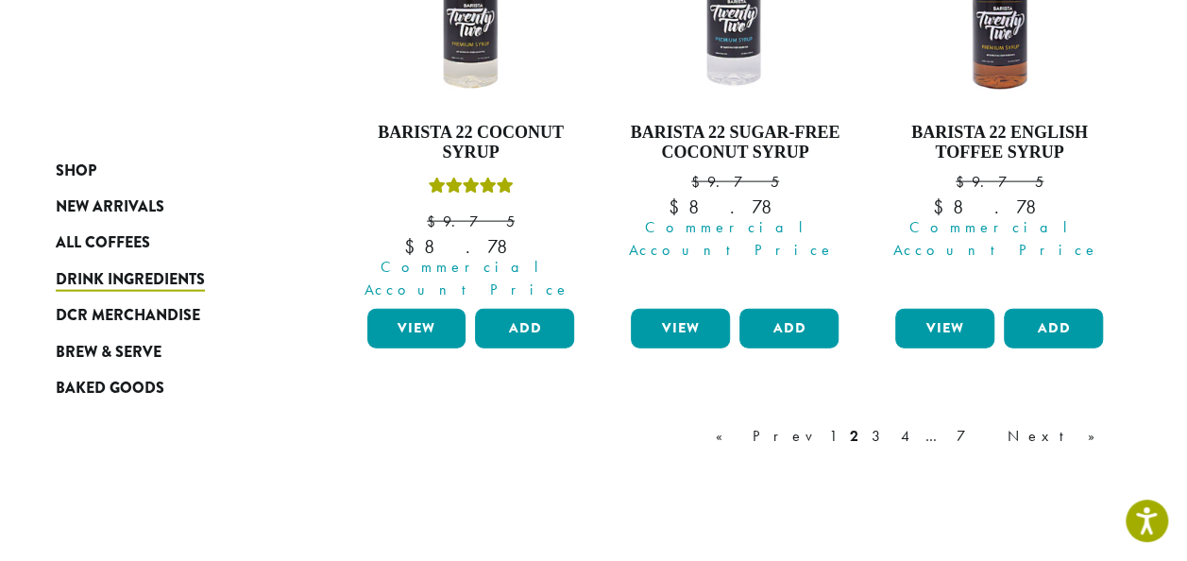
scroll to position [1968, 0]
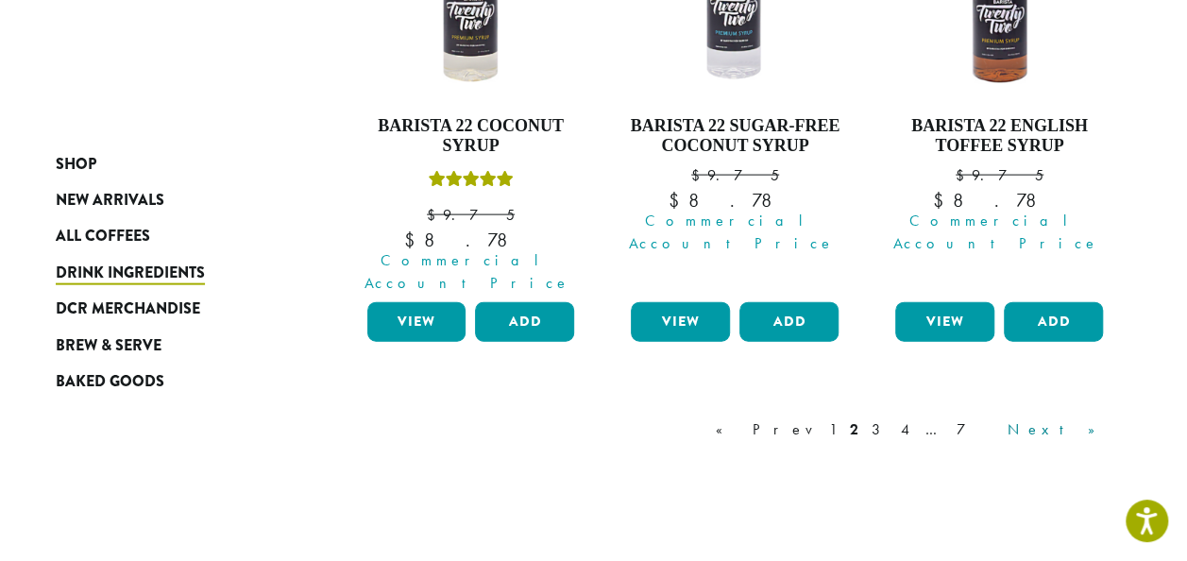
click at [1096, 418] on link "Next »" at bounding box center [1058, 429] width 109 height 23
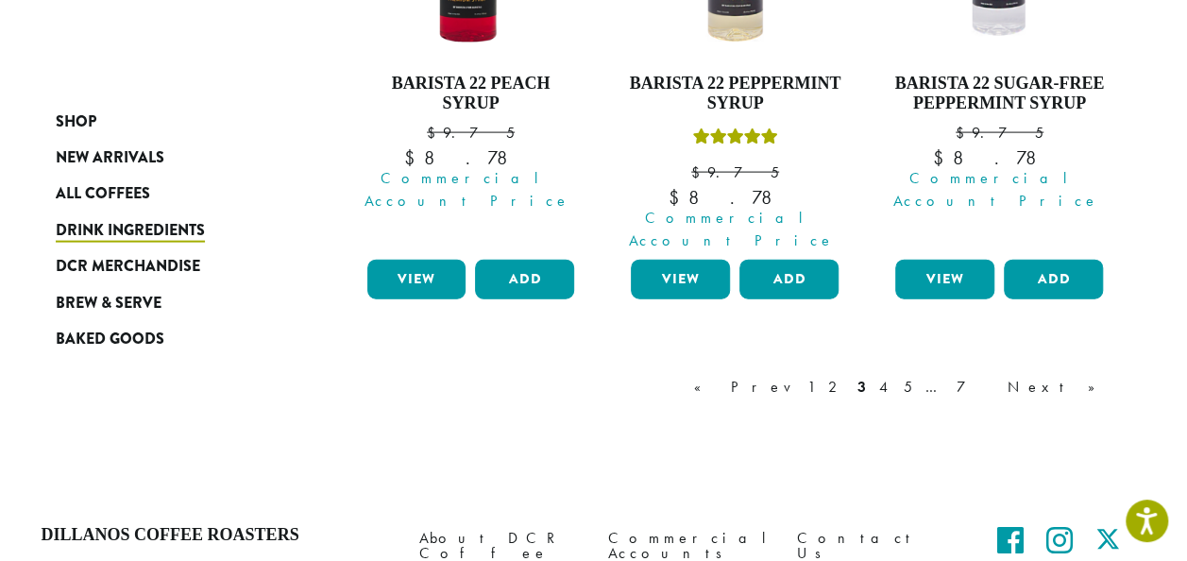
scroll to position [2054, 0]
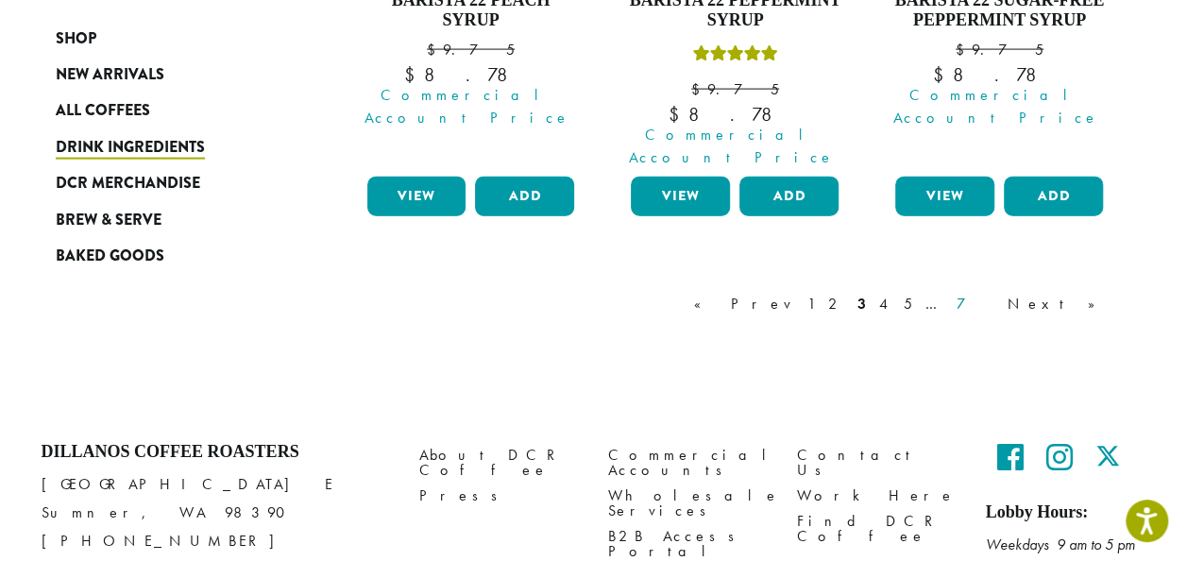
click at [998, 293] on link "7" at bounding box center [975, 304] width 45 height 23
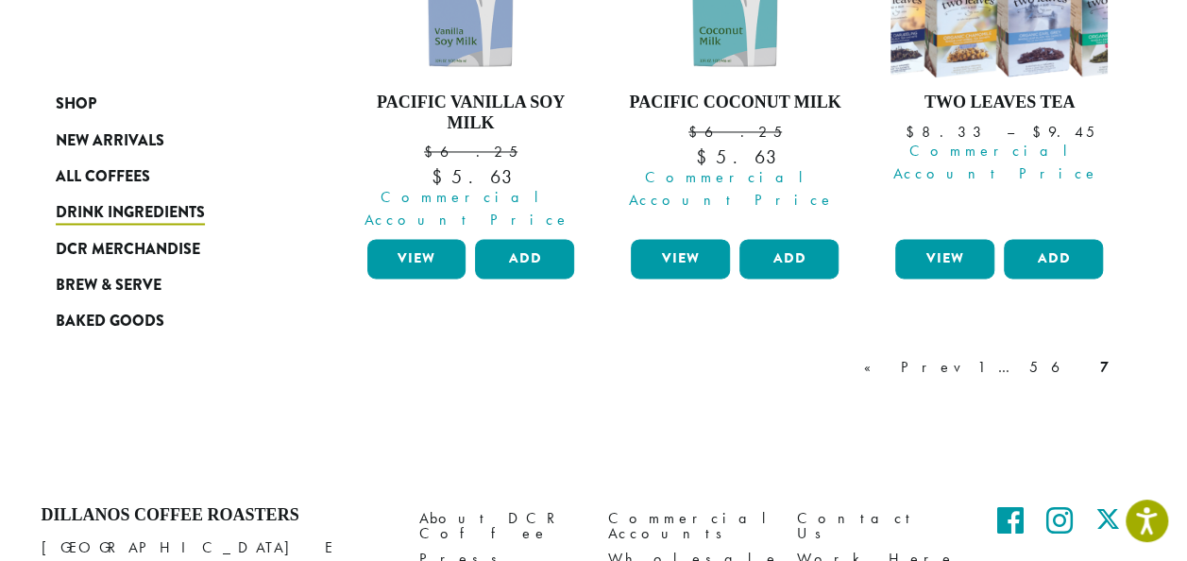
scroll to position [1466, 0]
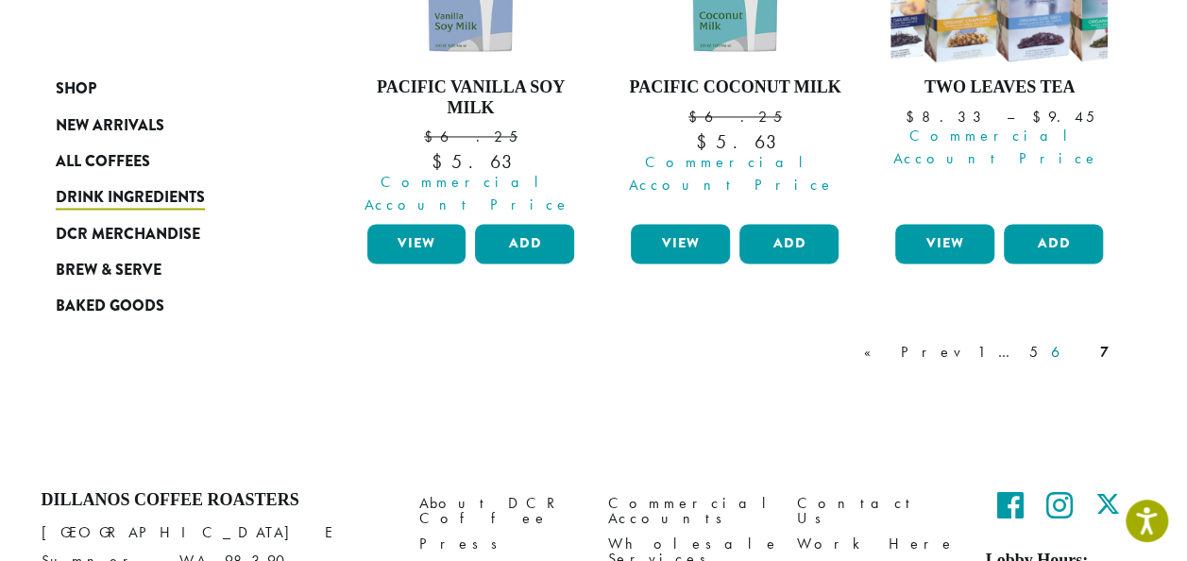
click at [1083, 340] on link "6" at bounding box center [1069, 351] width 43 height 23
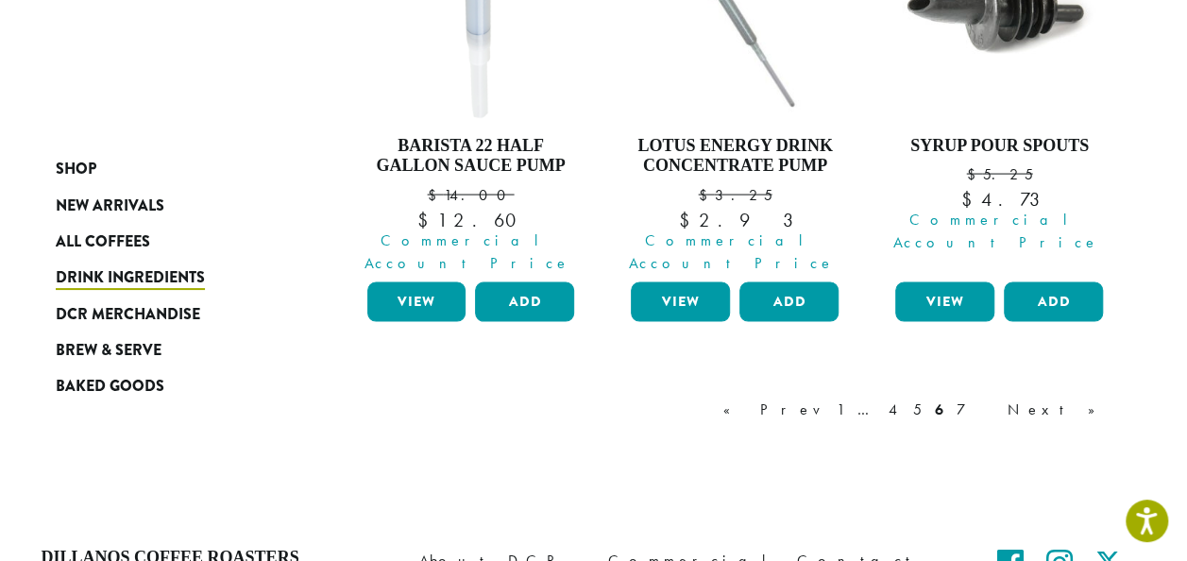
scroll to position [1878, 0]
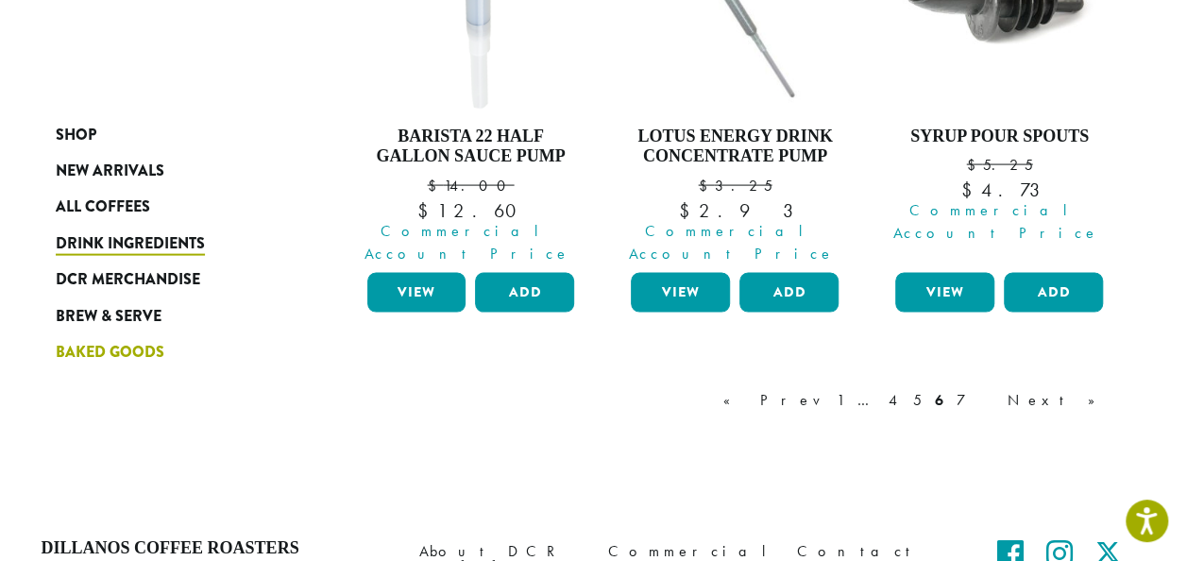
click at [136, 359] on span "Baked Goods" at bounding box center [110, 353] width 109 height 24
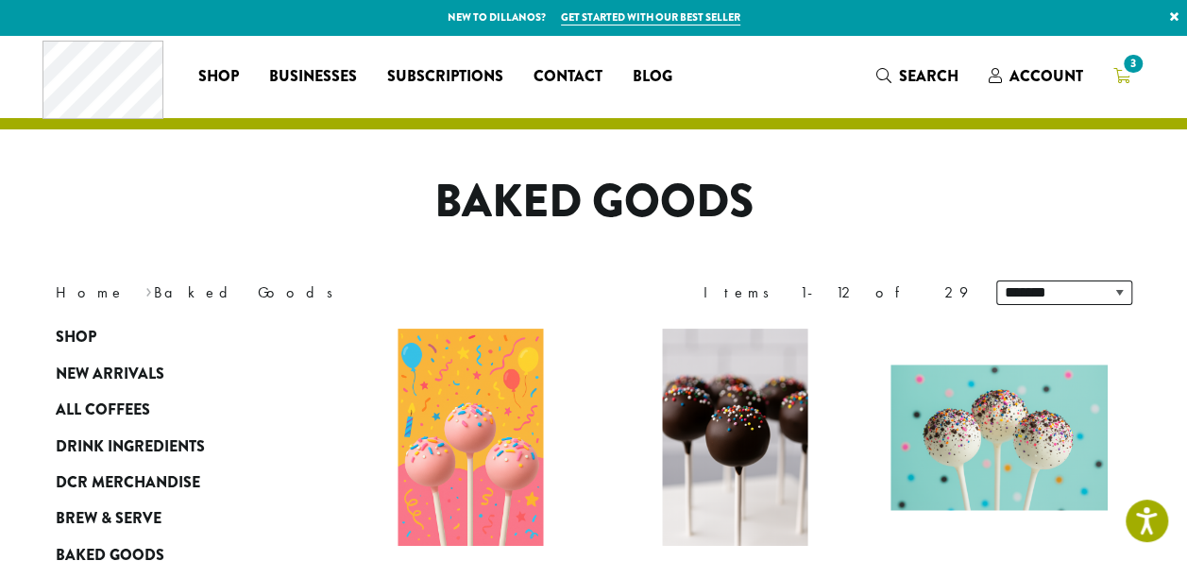
click at [1129, 69] on span "3" at bounding box center [1133, 64] width 26 height 26
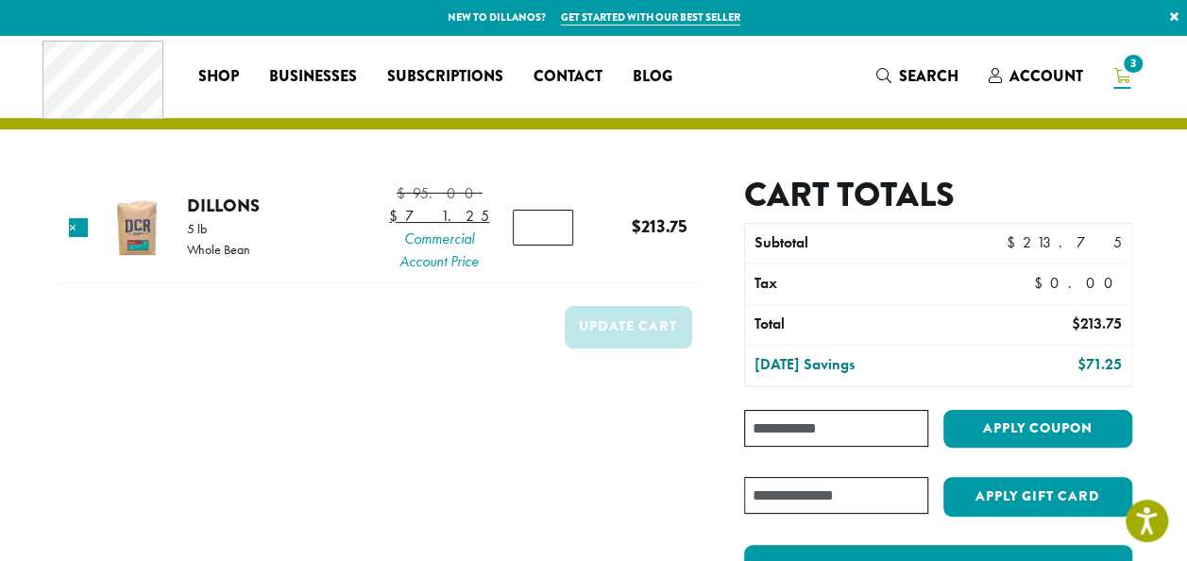
click at [845, 418] on input "Coupon:" at bounding box center [835, 428] width 183 height 37
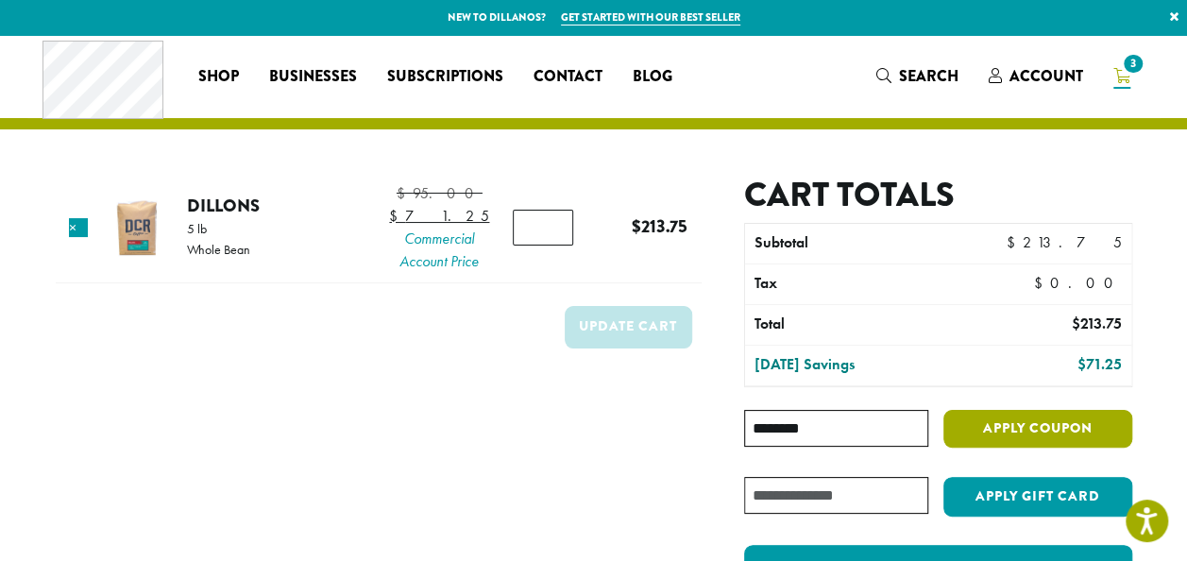
type input "********"
click at [999, 437] on button "Apply coupon" at bounding box center [1038, 429] width 189 height 39
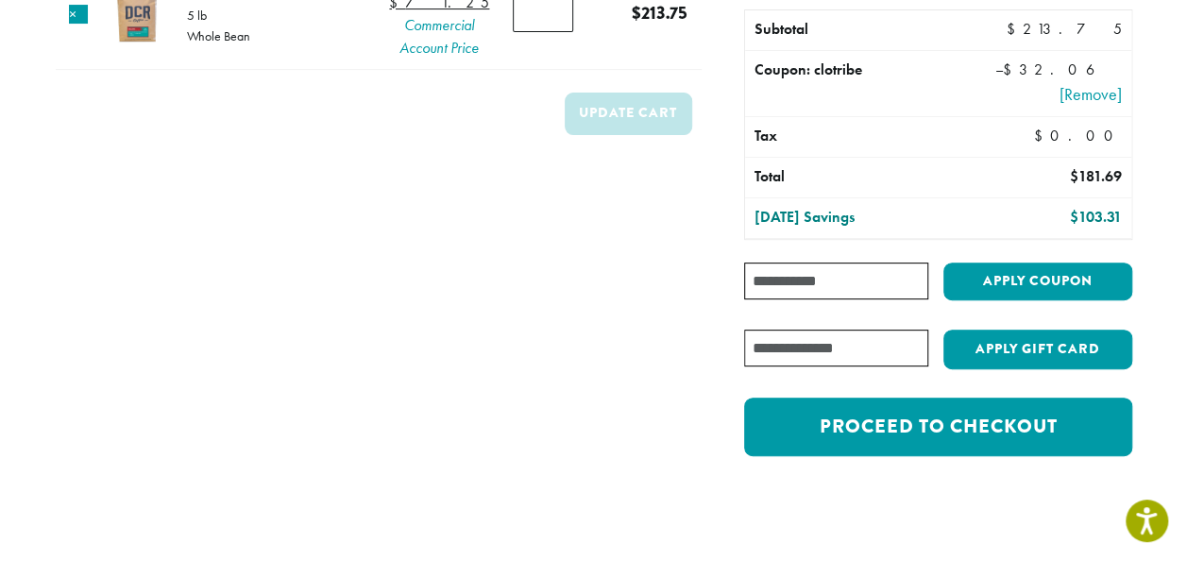
scroll to position [212, 0]
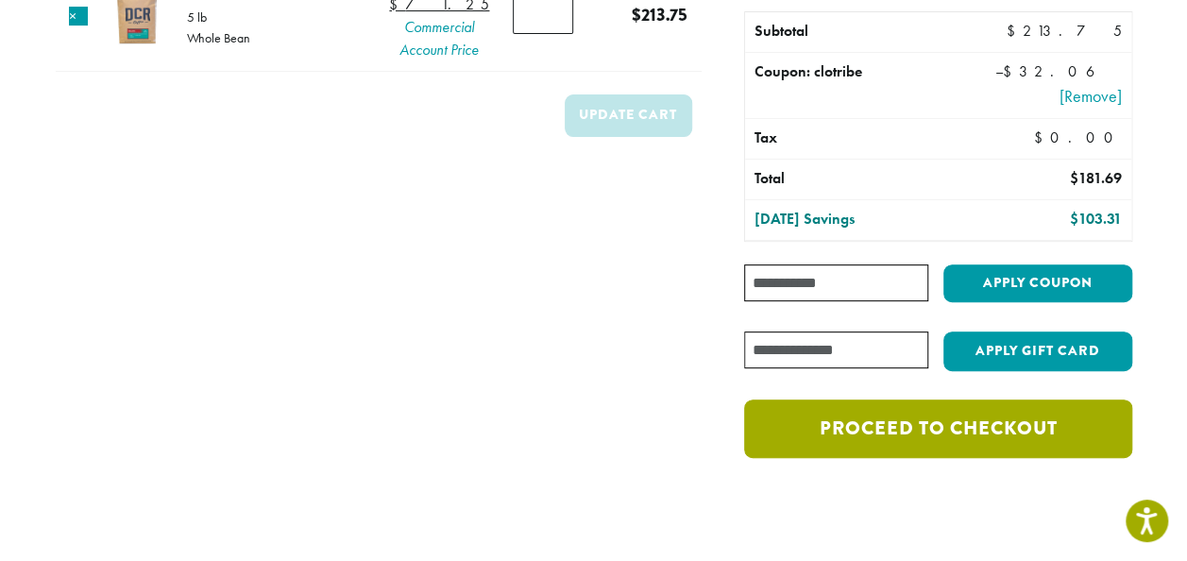
click at [1037, 430] on link "Proceed to checkout" at bounding box center [937, 429] width 387 height 59
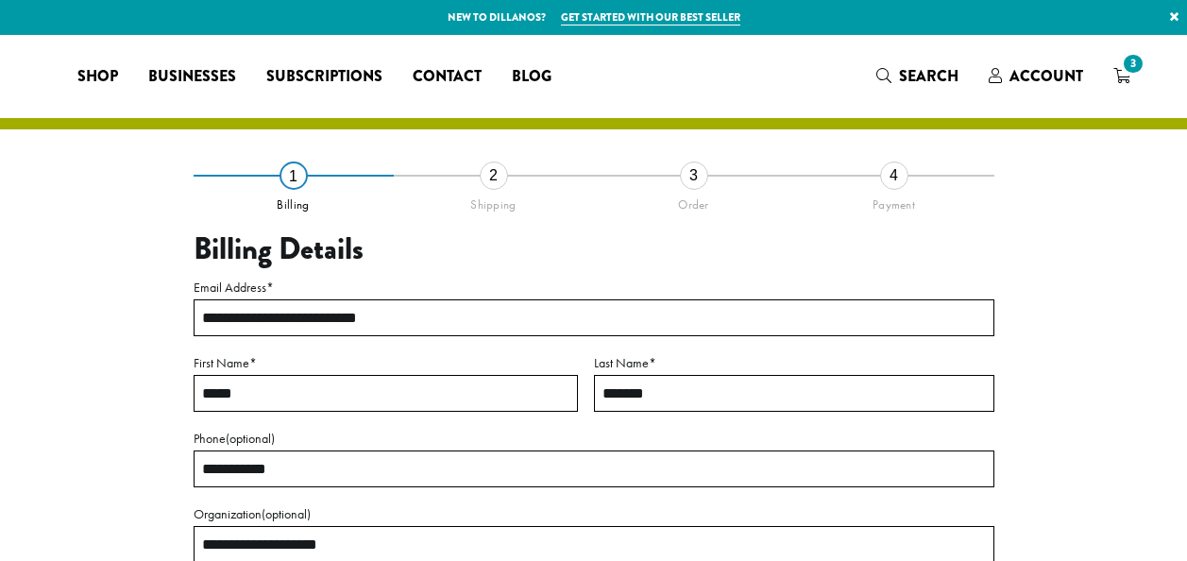
select select "**"
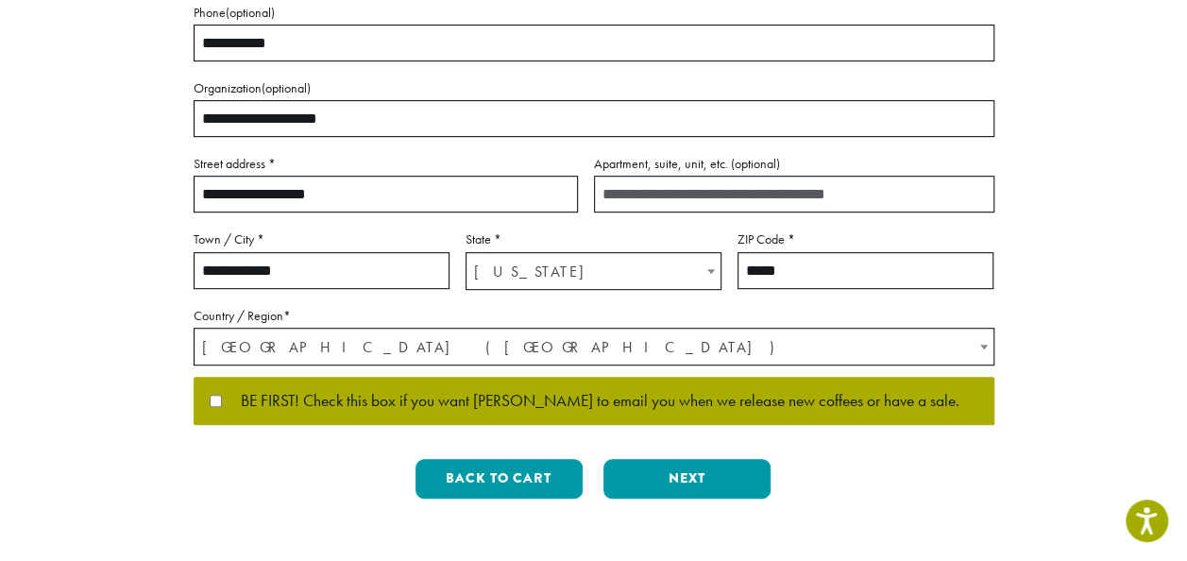
scroll to position [427, 0]
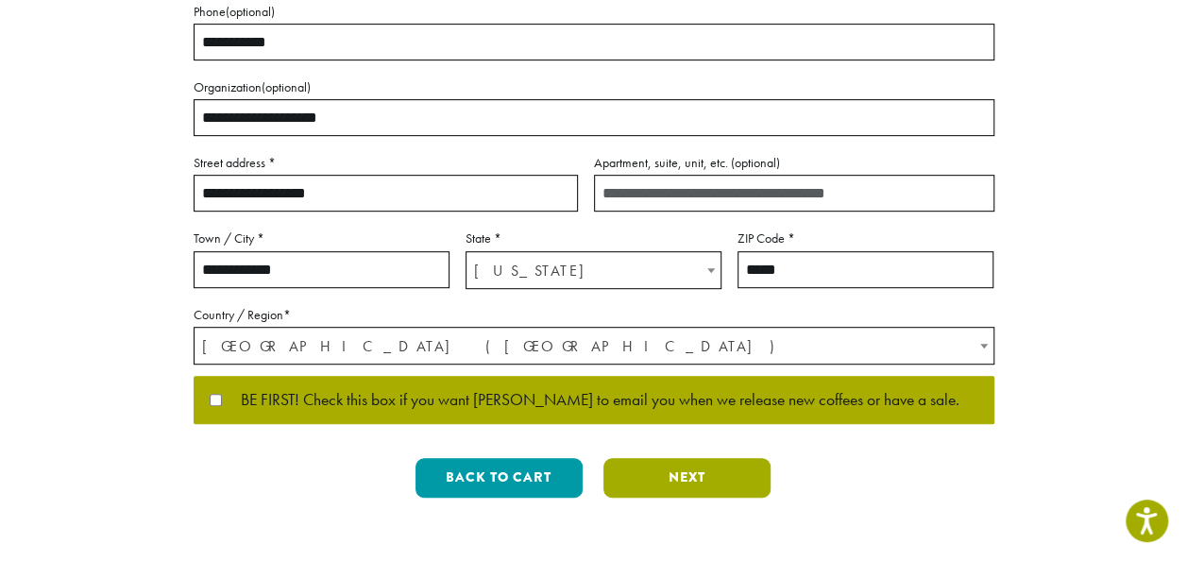
click at [705, 472] on button "Next" at bounding box center [687, 478] width 167 height 40
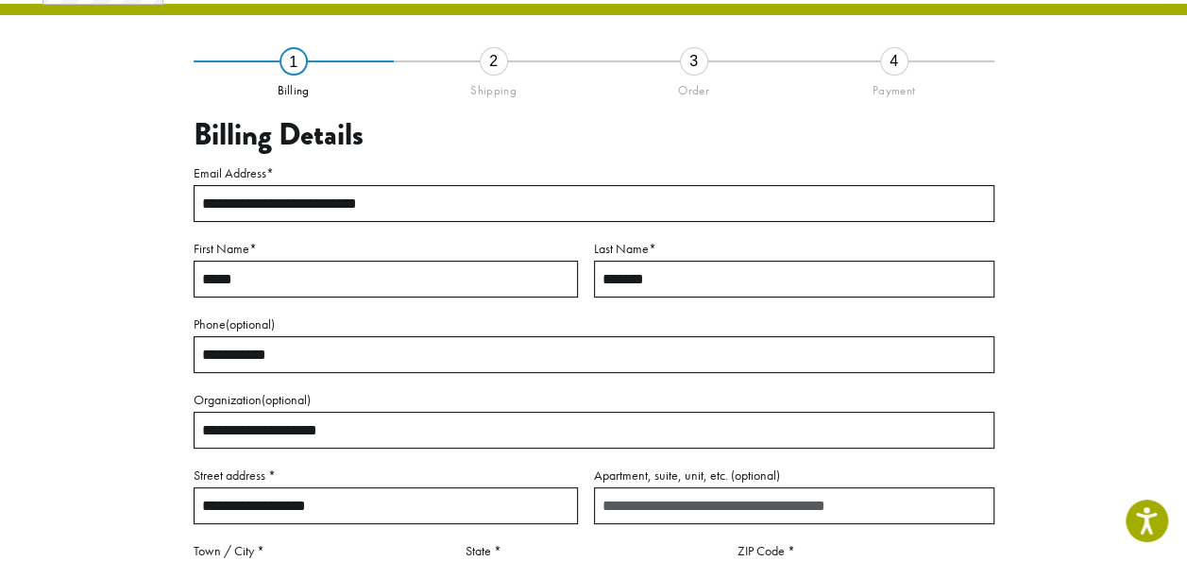
scroll to position [108, 0]
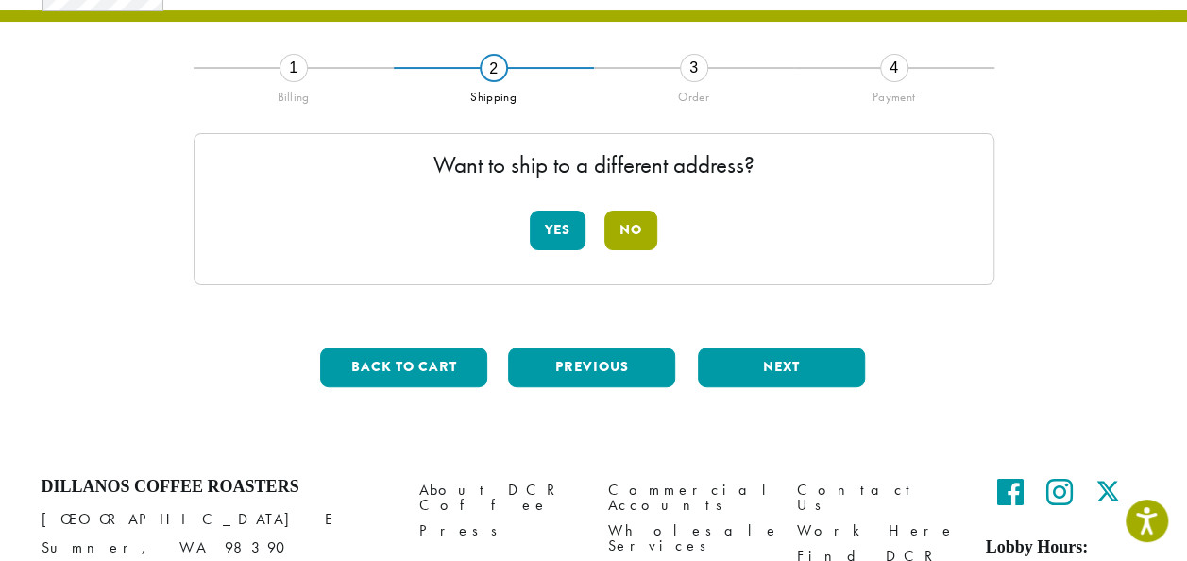
click at [635, 221] on button "No" at bounding box center [631, 231] width 53 height 40
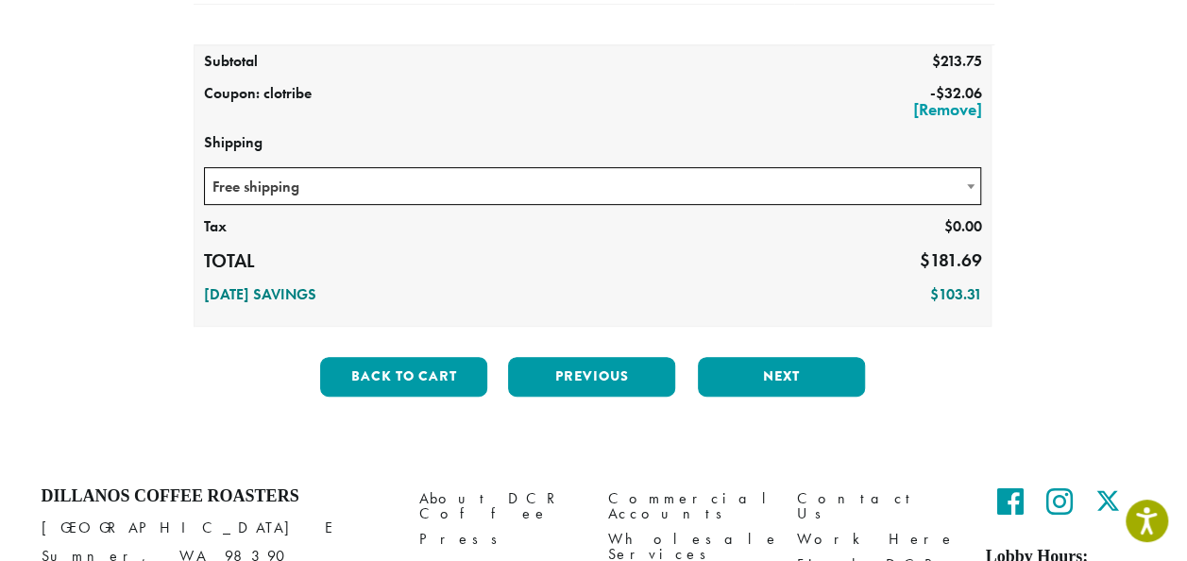
scroll to position [334, 0]
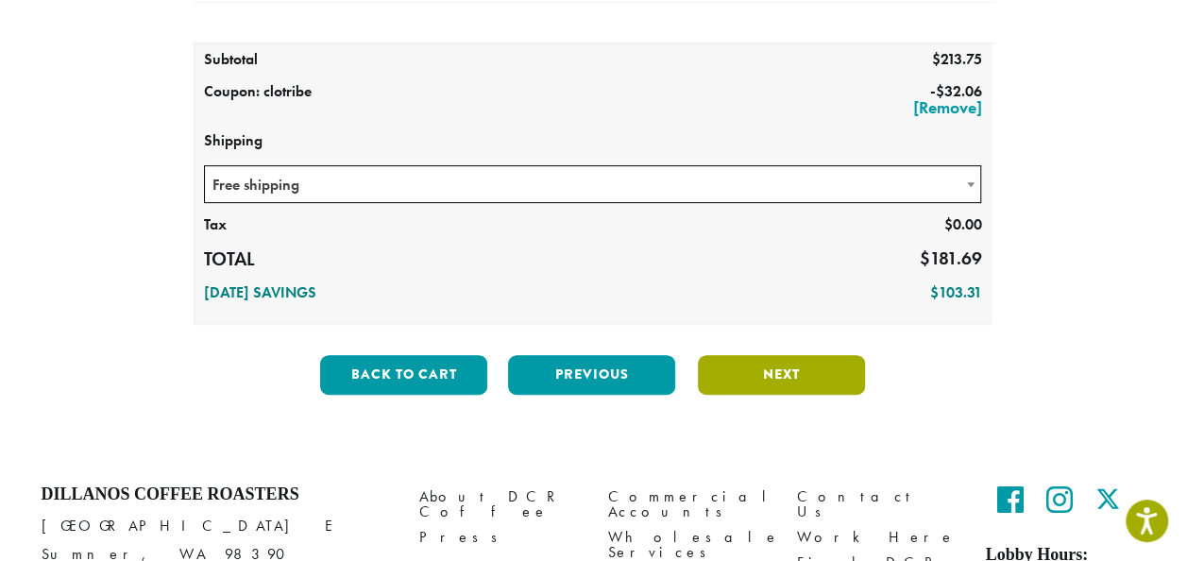
click at [802, 372] on button "Next" at bounding box center [781, 375] width 167 height 40
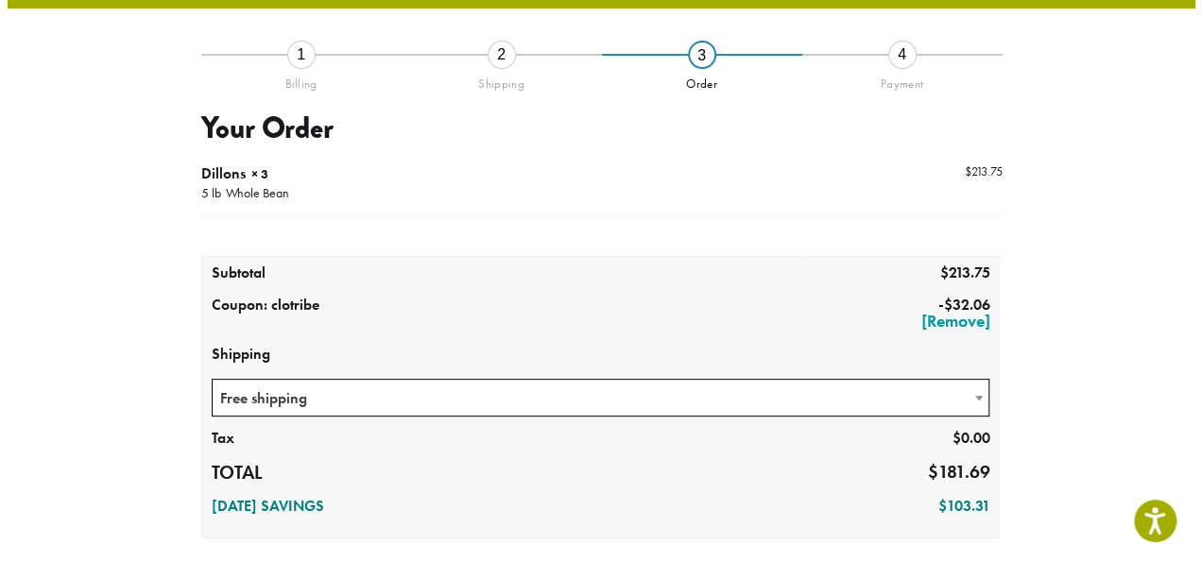
scroll to position [108, 0]
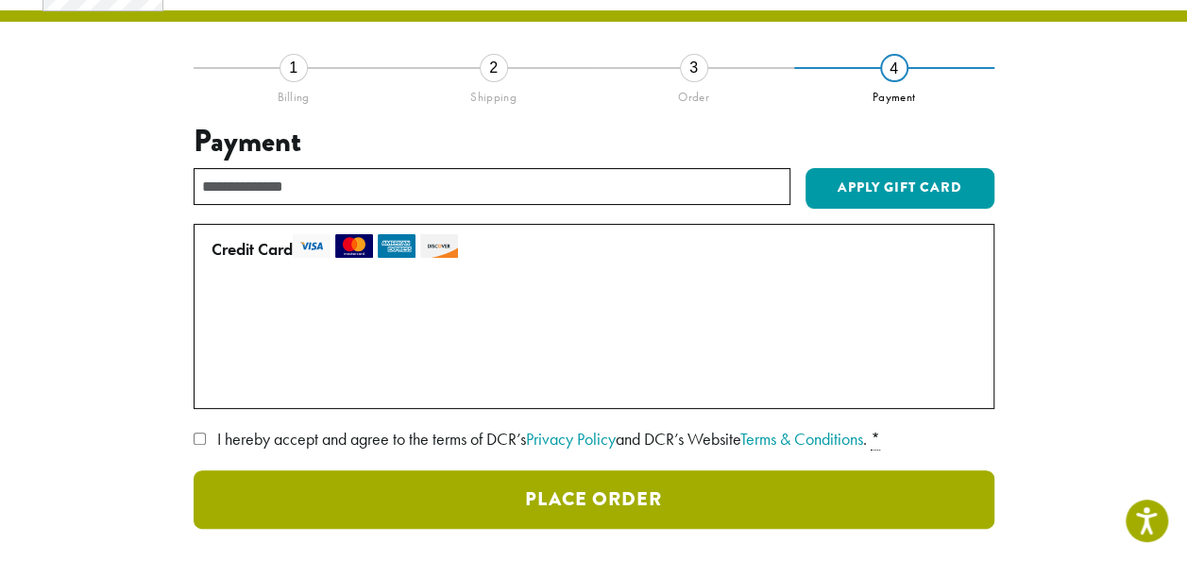
click at [627, 478] on button "Place Order" at bounding box center [594, 499] width 801 height 59
